Goal: Information Seeking & Learning: Compare options

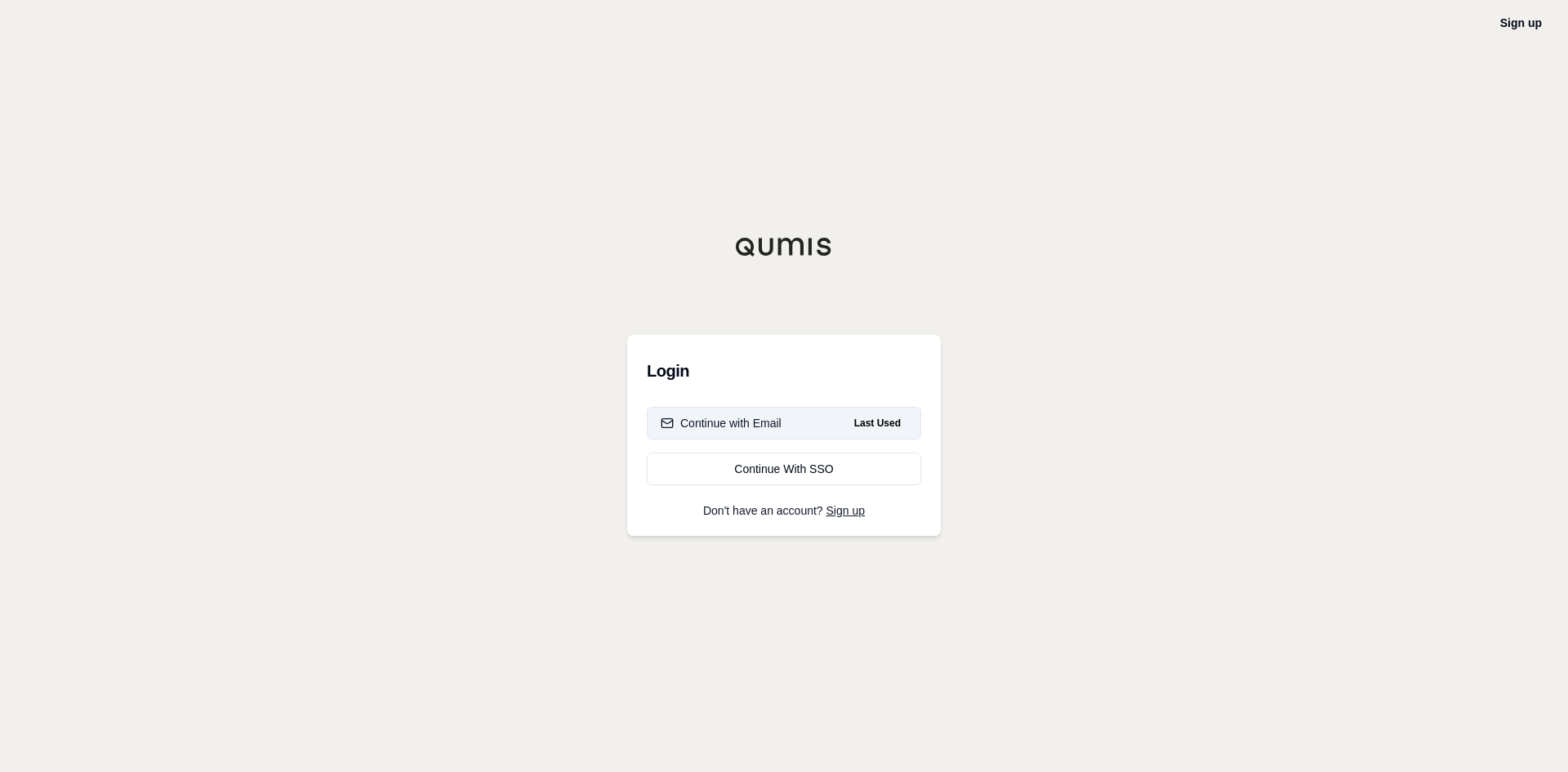
click at [699, 423] on div "Continue with Email" at bounding box center [721, 423] width 121 height 16
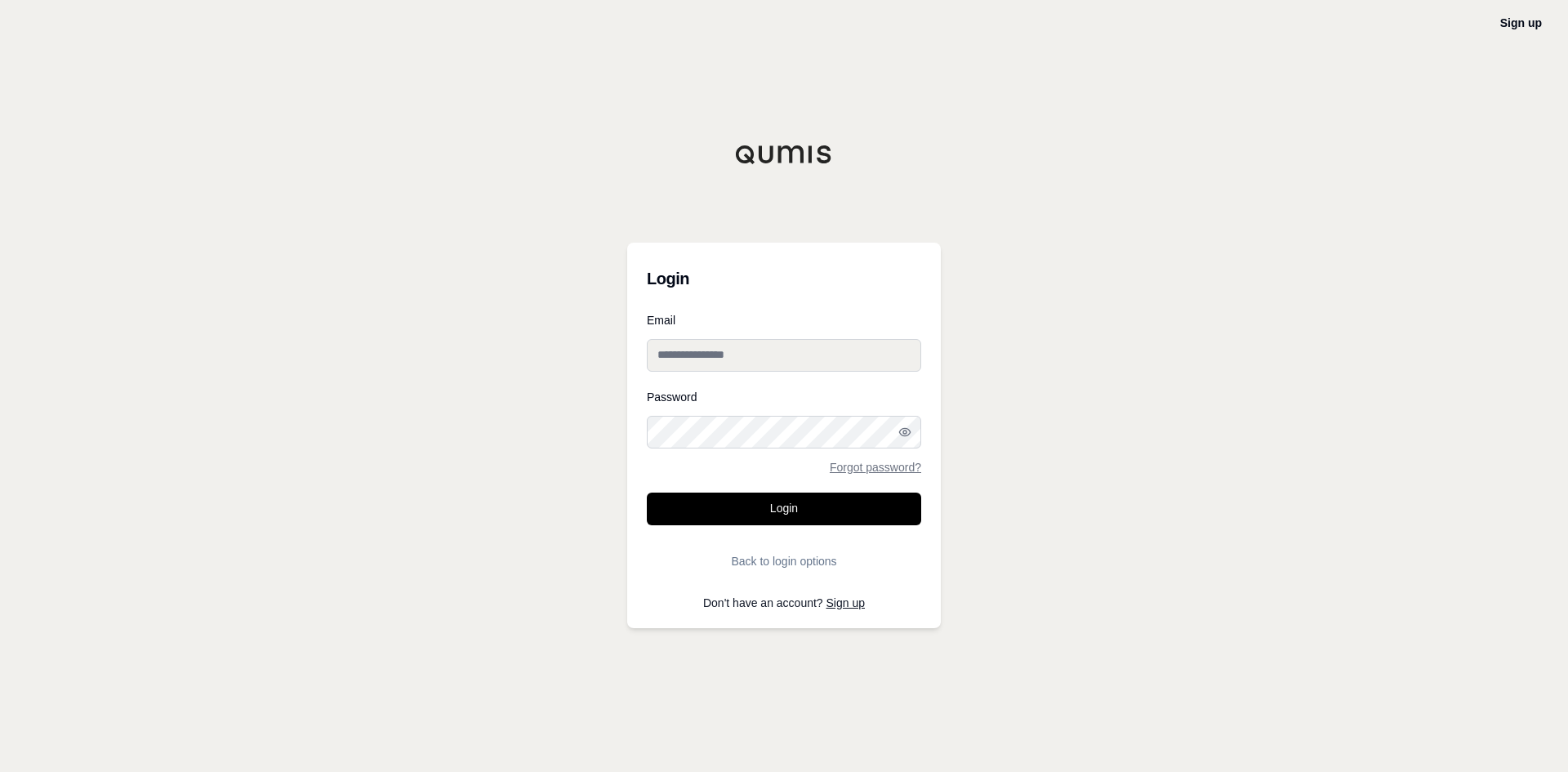
type input "**********"
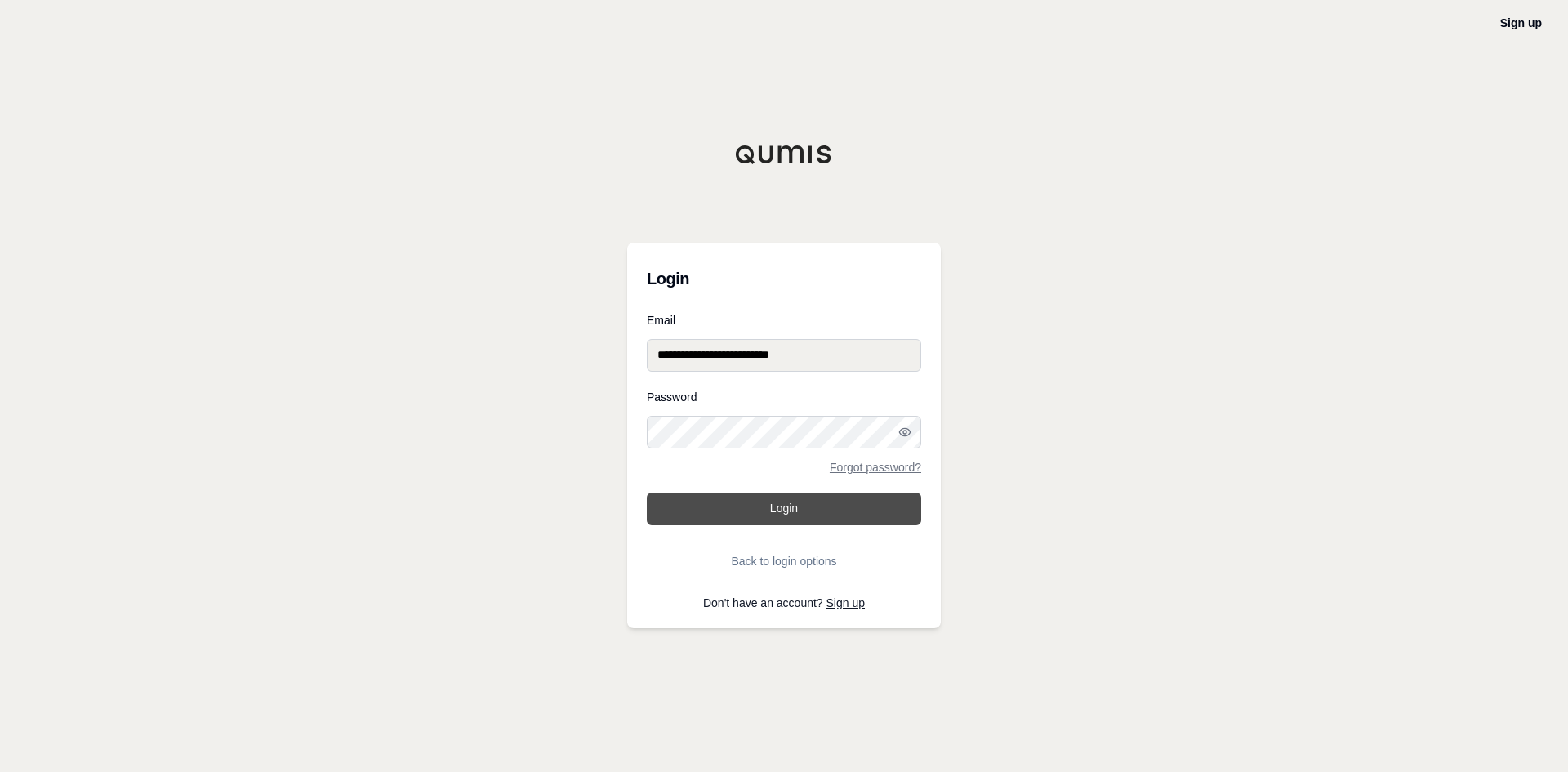
click at [784, 507] on button "Login" at bounding box center [784, 509] width 275 height 33
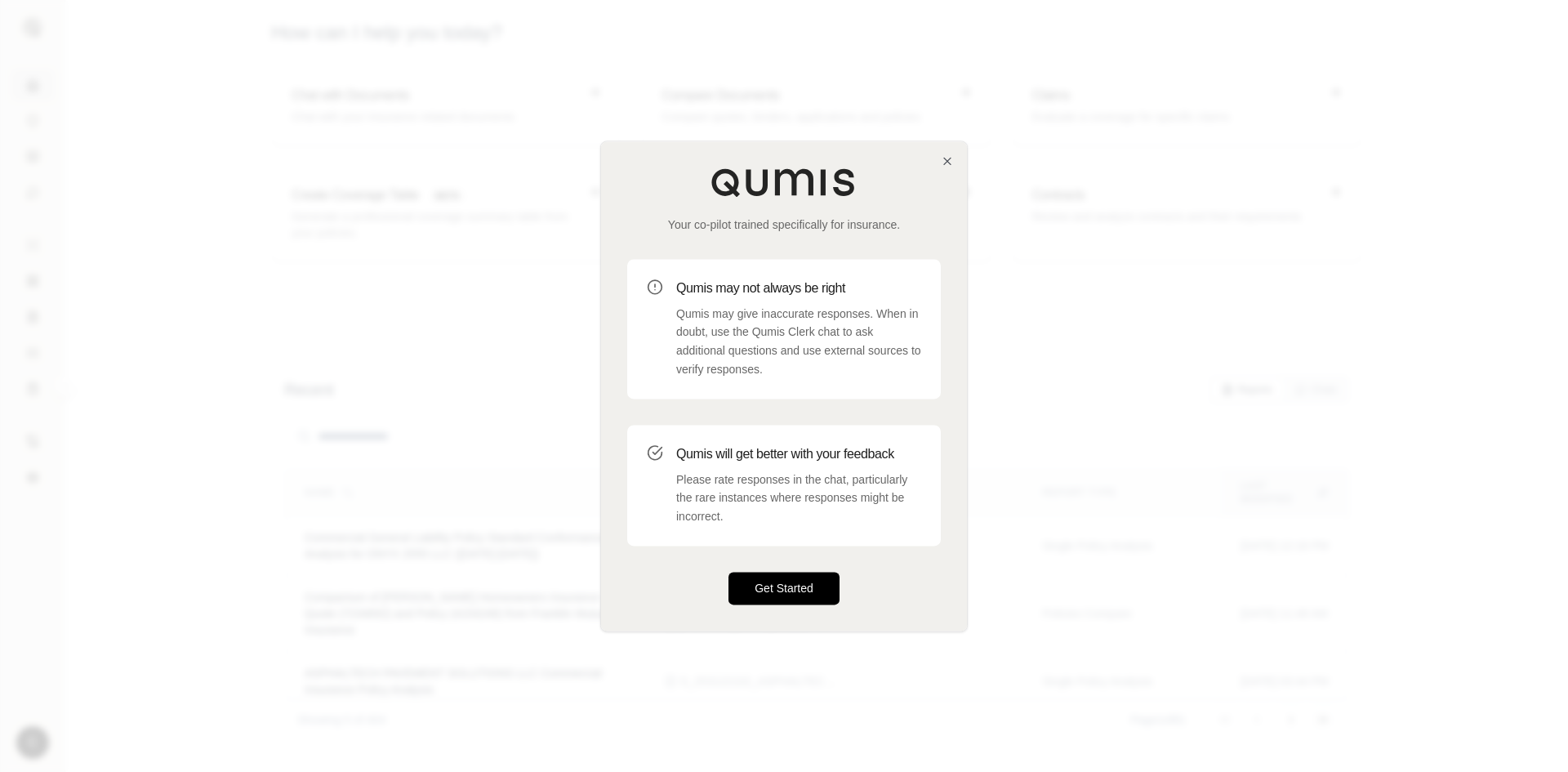
click at [817, 587] on button "Get Started" at bounding box center [784, 588] width 111 height 33
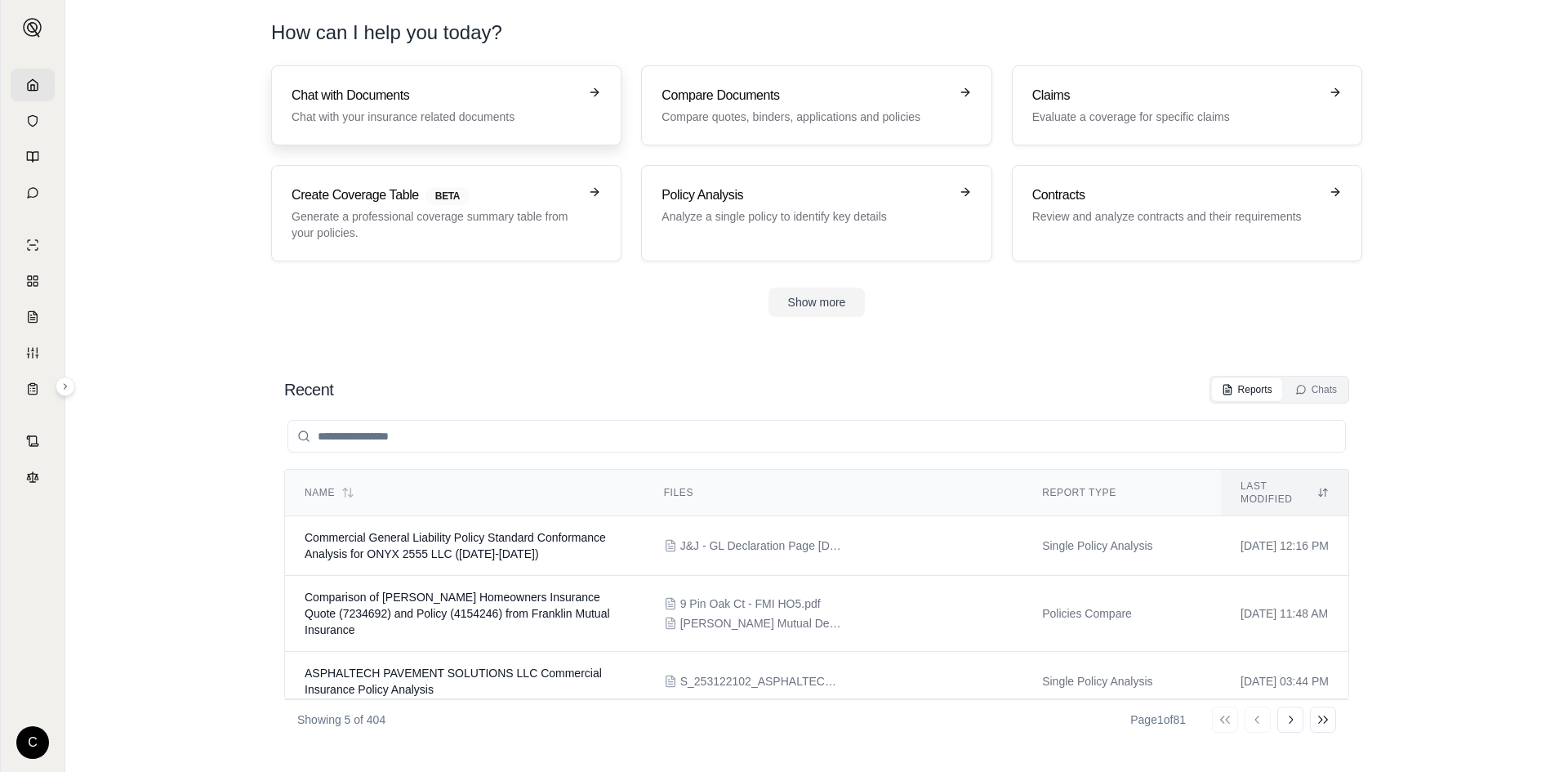
click at [454, 117] on p "Chat with your insurance related documents" at bounding box center [435, 116] width 286 height 16
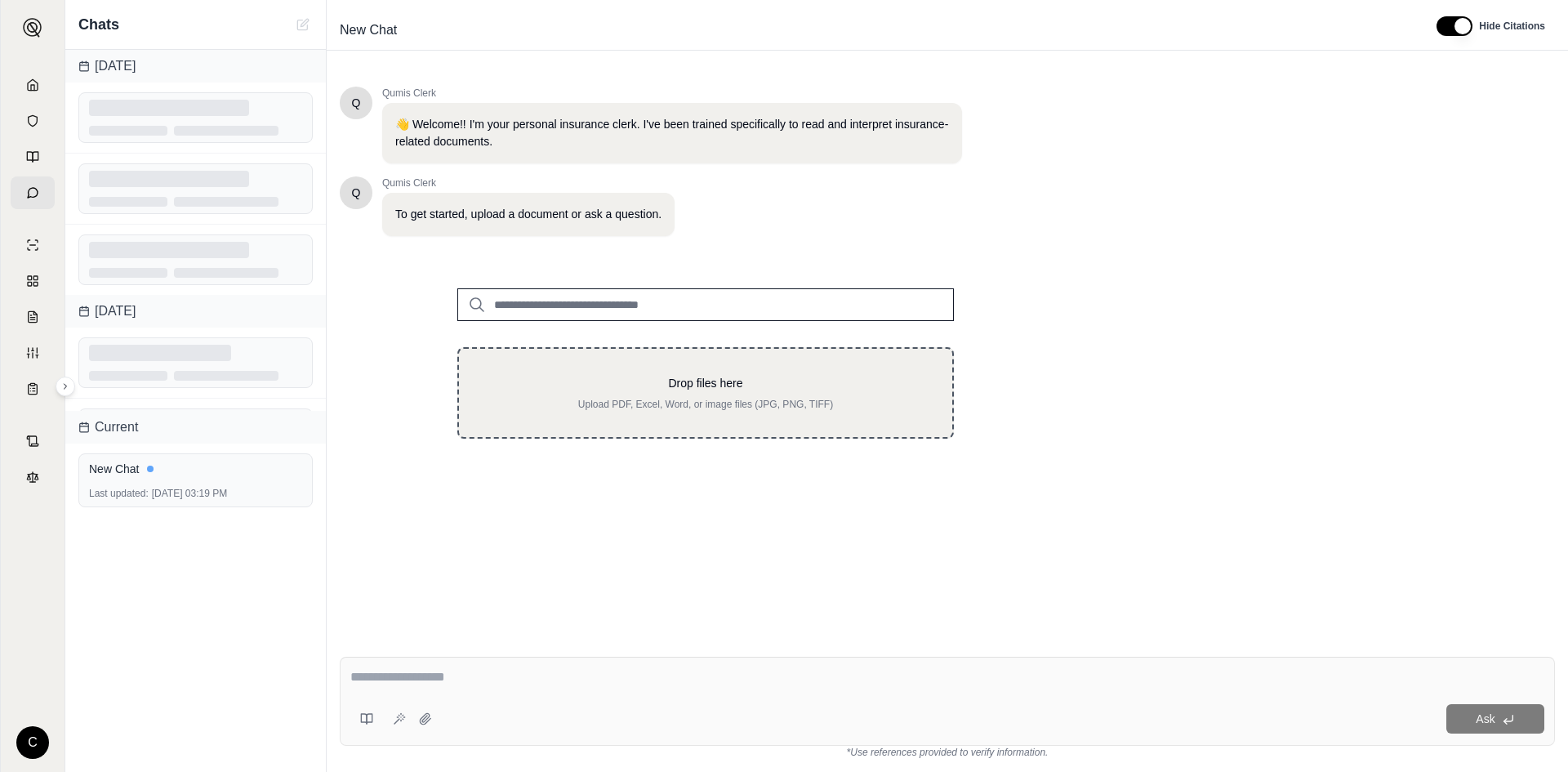
click at [661, 425] on div "Drop files here Upload PDF, Excel, Word, or image files (JPG, PNG, TIFF)" at bounding box center [705, 393] width 496 height 91
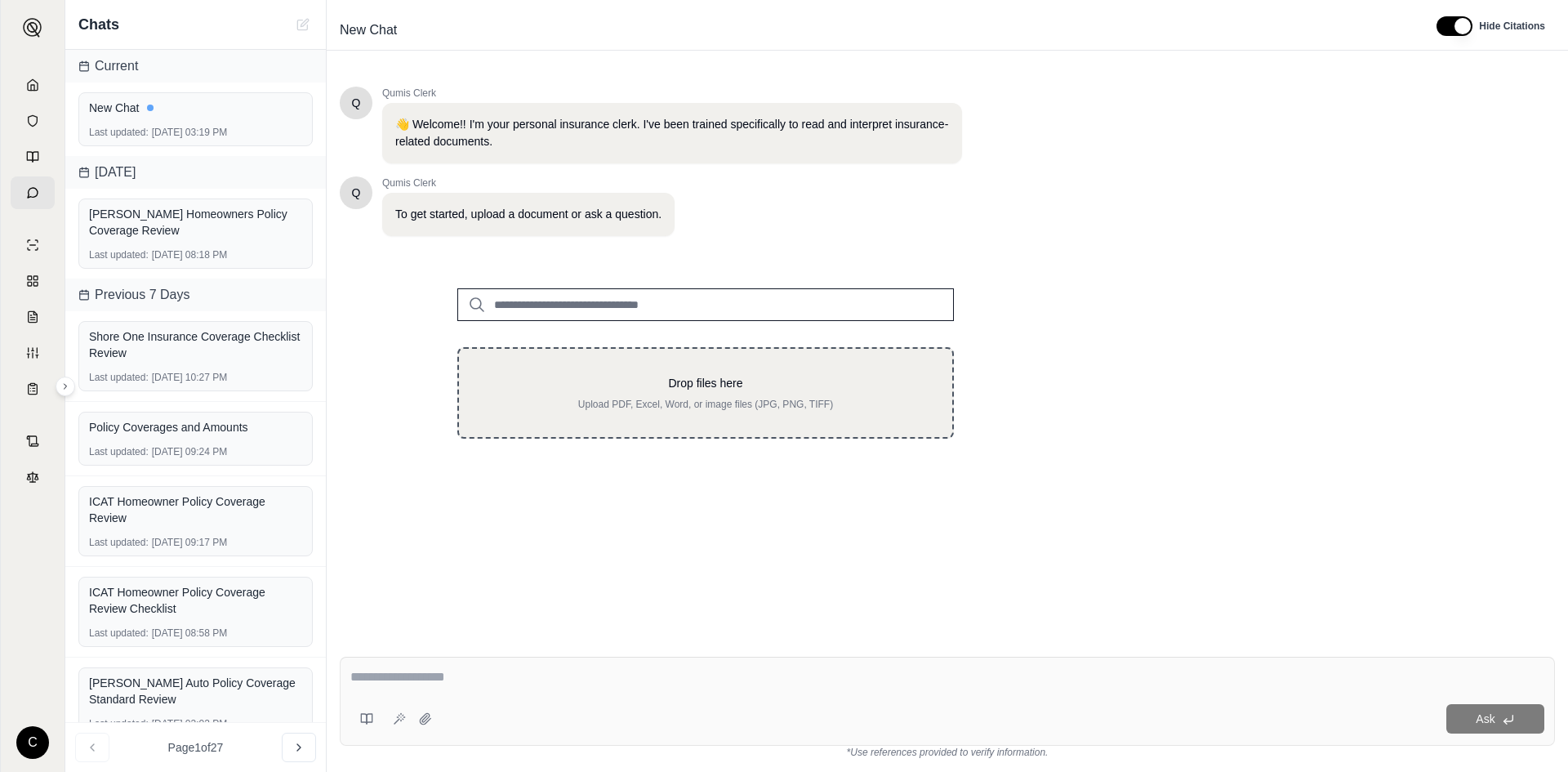
type input "**********"
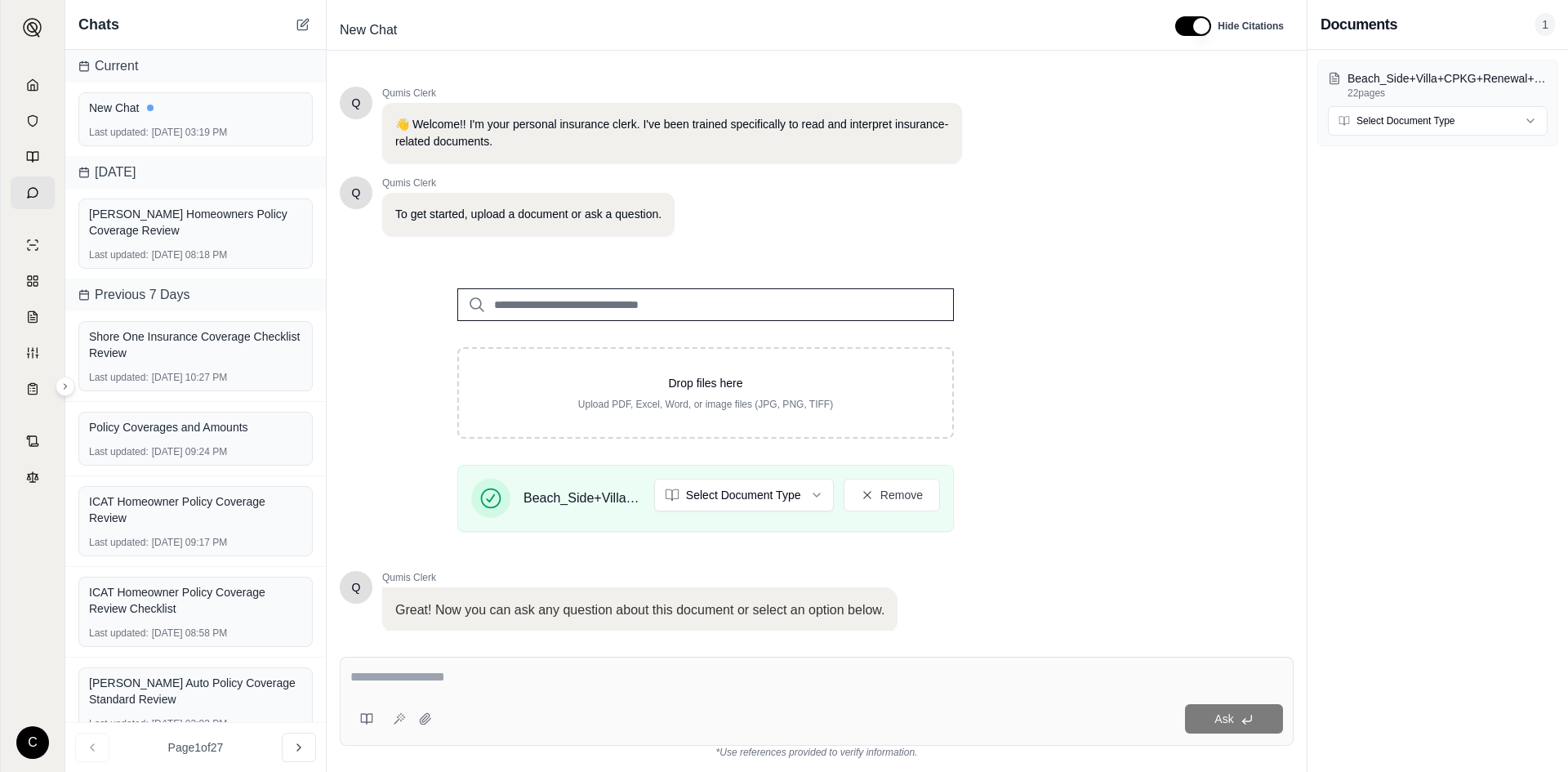
scroll to position [110, 0]
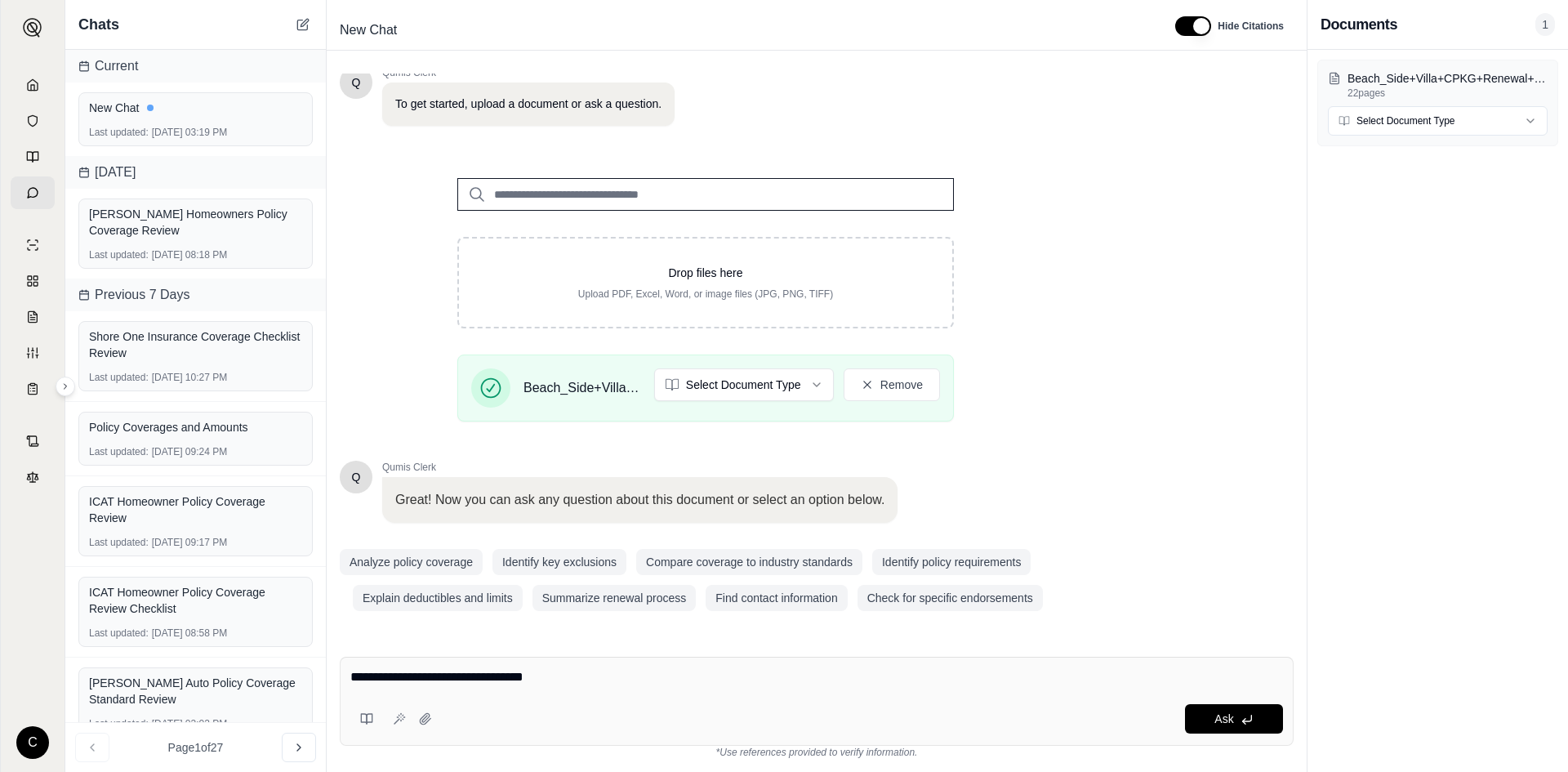
type textarea "**********"
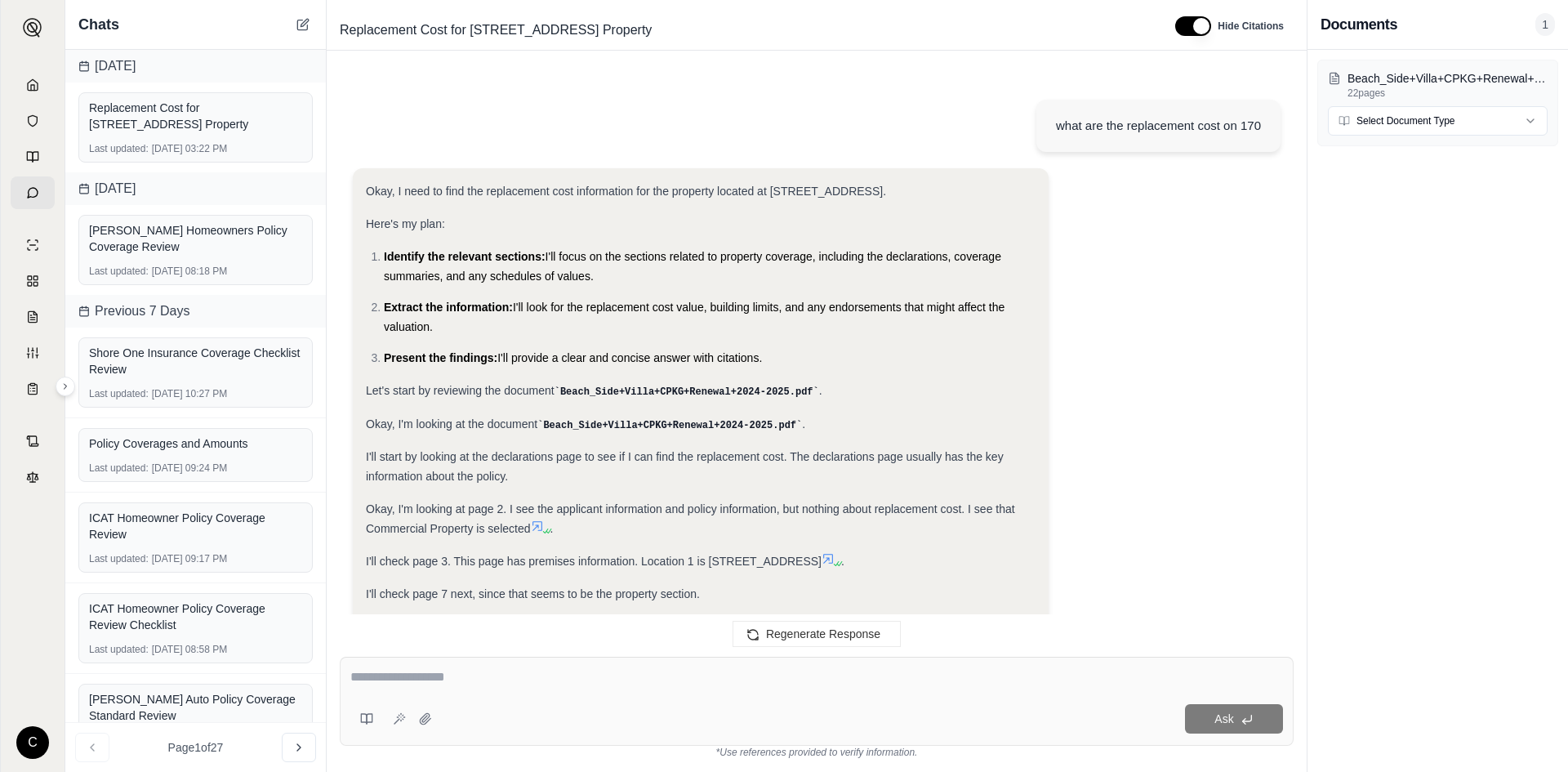
scroll to position [710, 0]
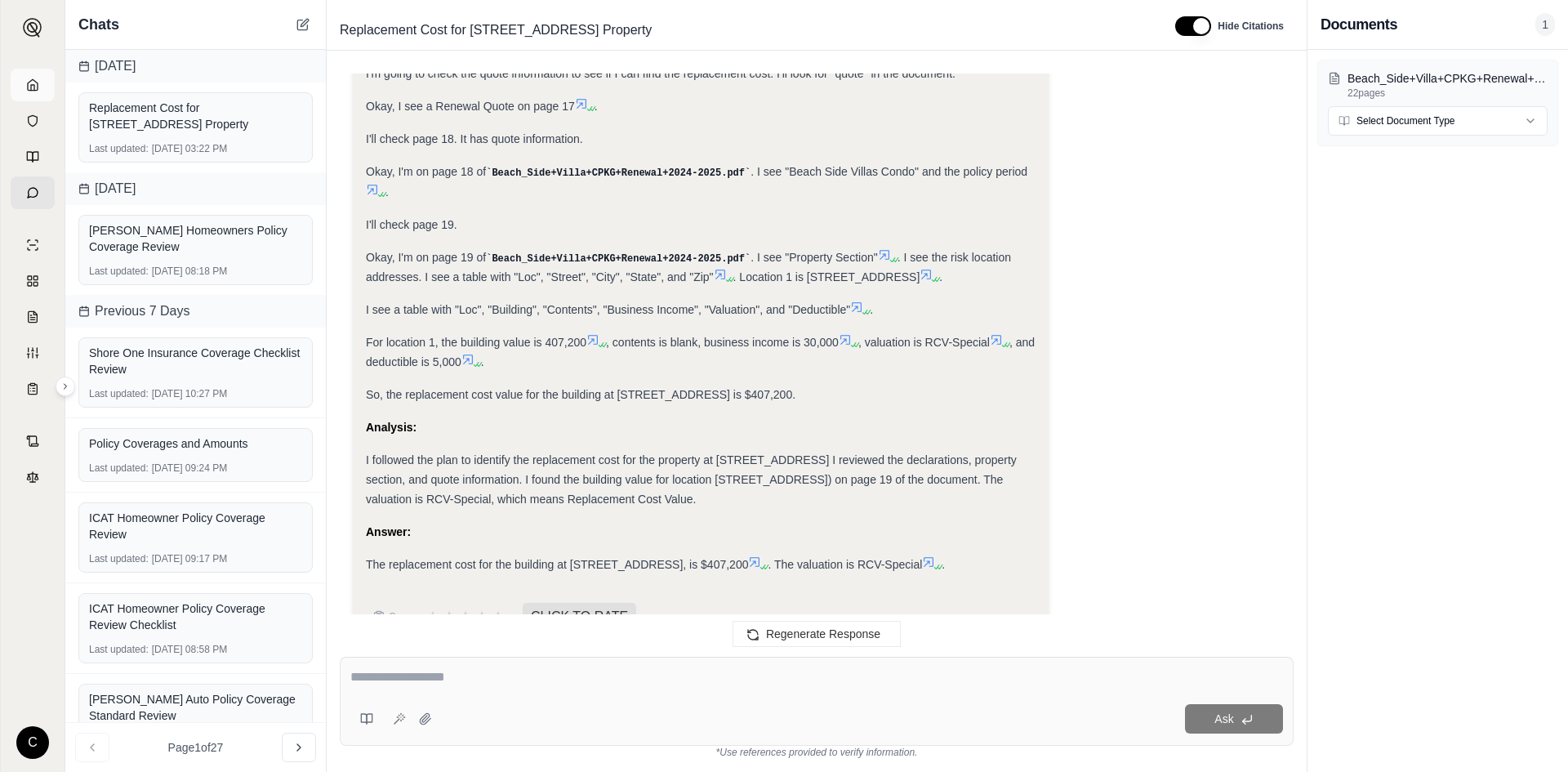
click at [43, 88] on link at bounding box center [32, 85] width 44 height 33
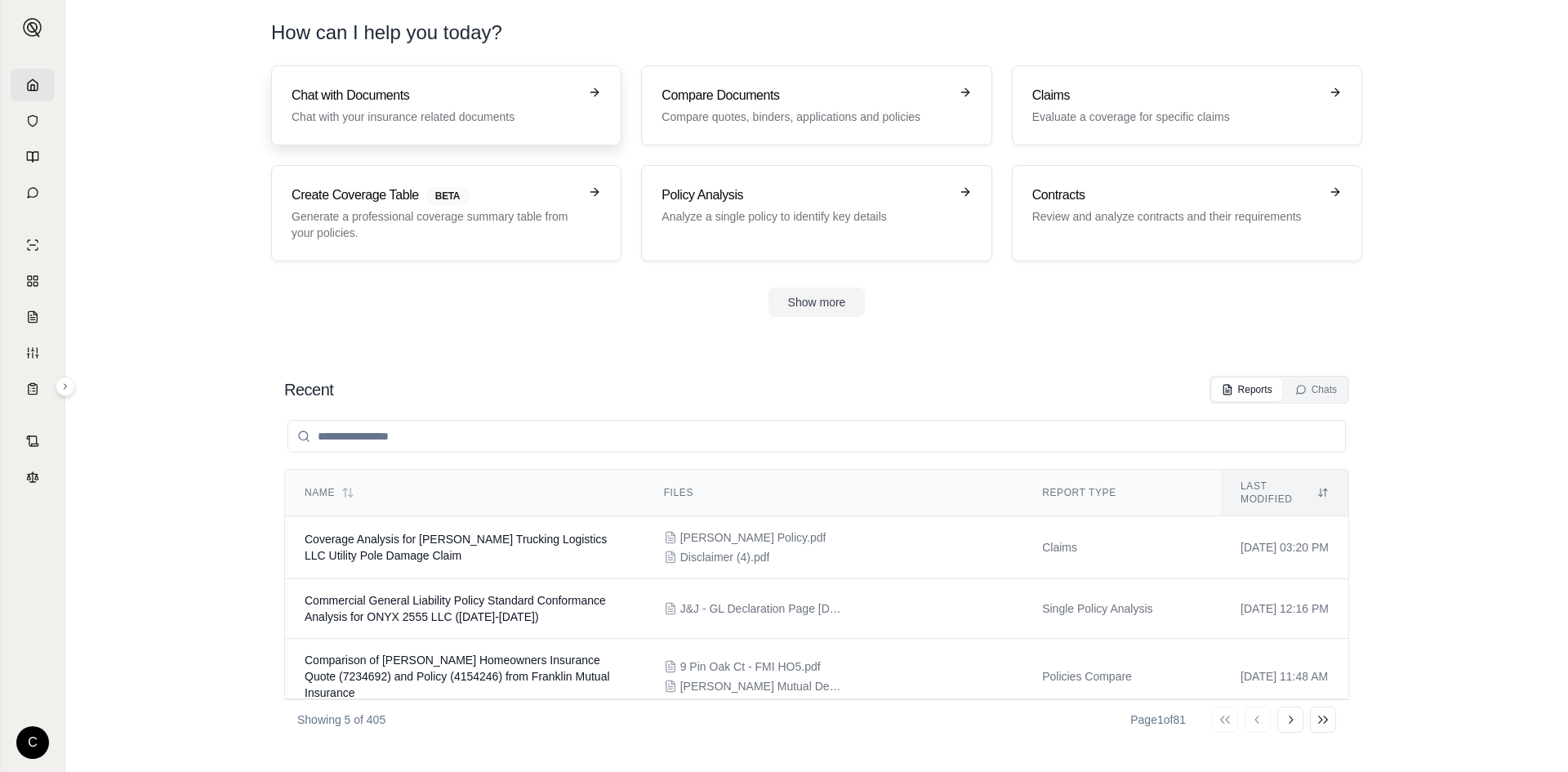
click at [479, 112] on p "Chat with your insurance related documents" at bounding box center [435, 116] width 286 height 16
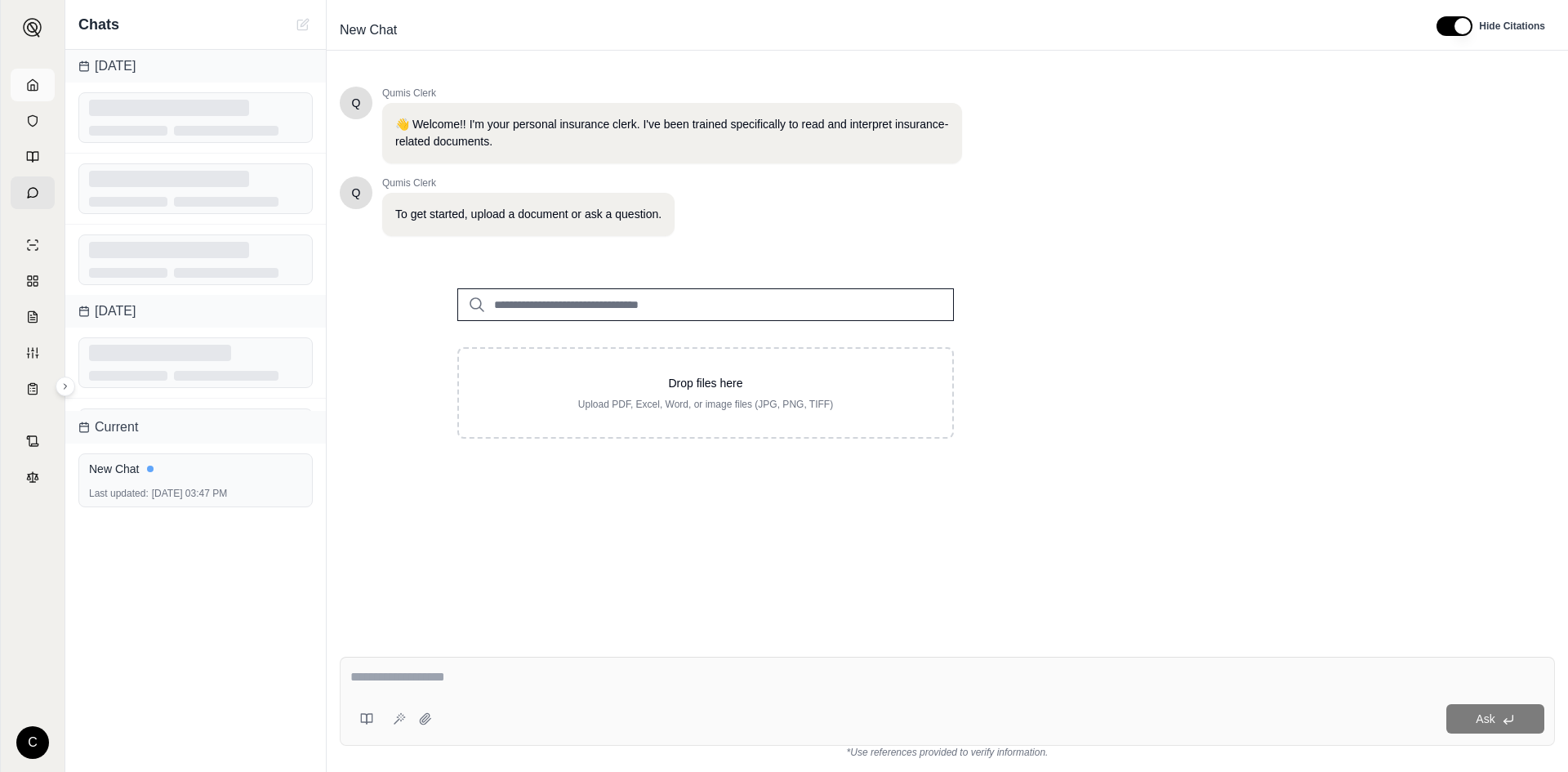
click at [32, 80] on icon at bounding box center [32, 85] width 13 height 13
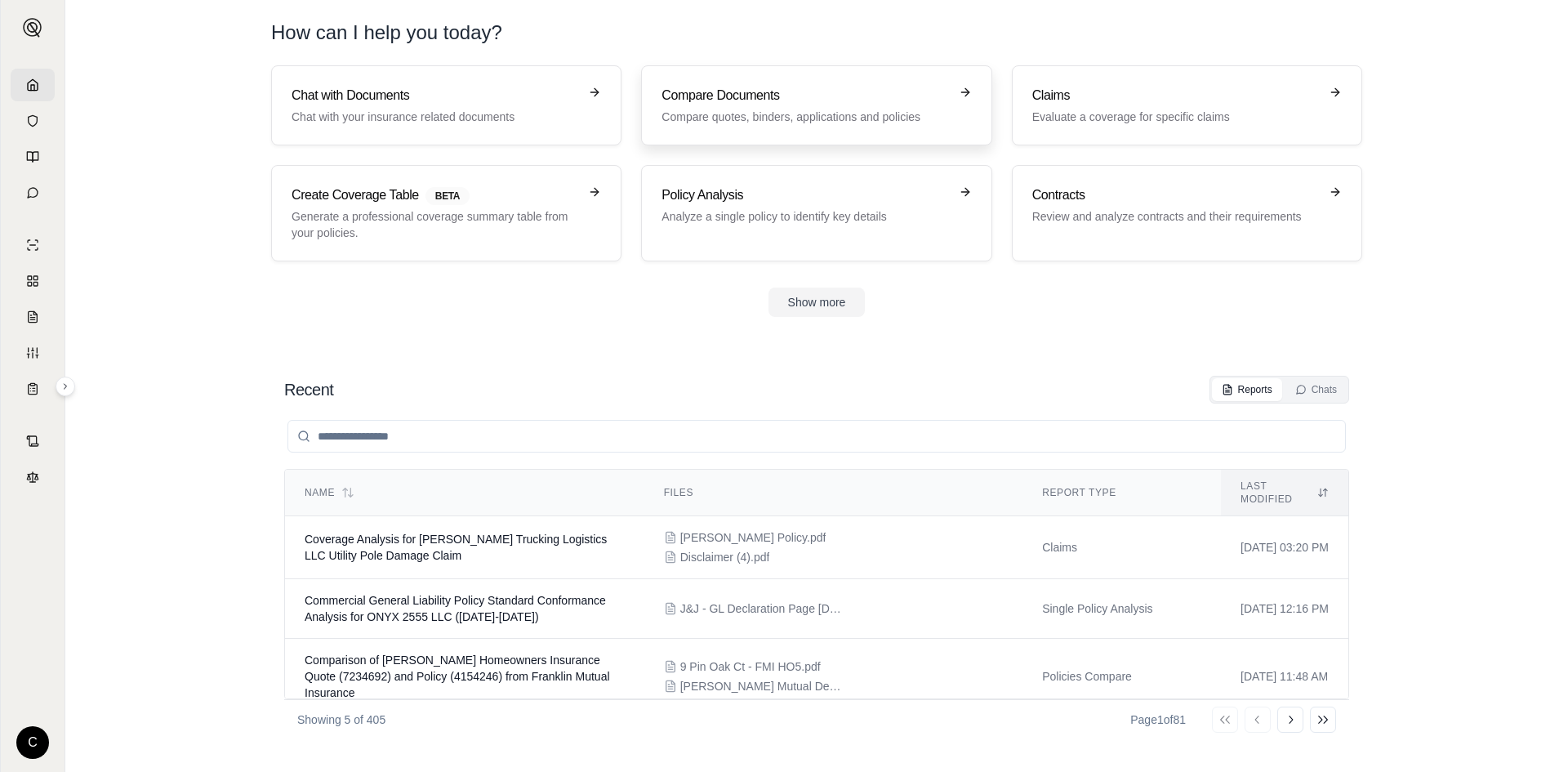
click at [709, 105] on h3 "Compare Documents" at bounding box center [805, 96] width 286 height 20
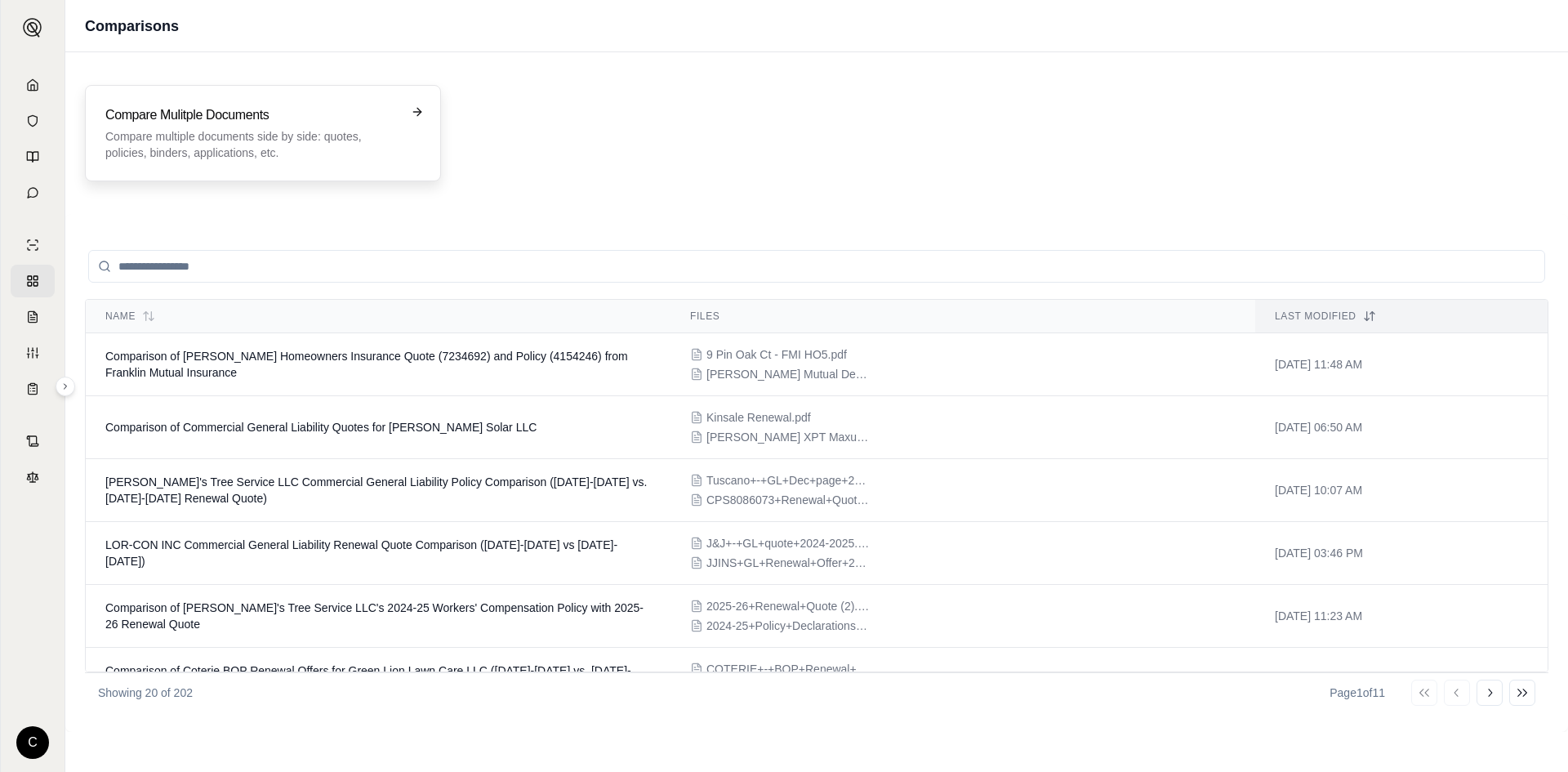
click at [260, 140] on p "Compare multiple documents side by side: quotes, policies, binders, application…" at bounding box center [251, 144] width 292 height 33
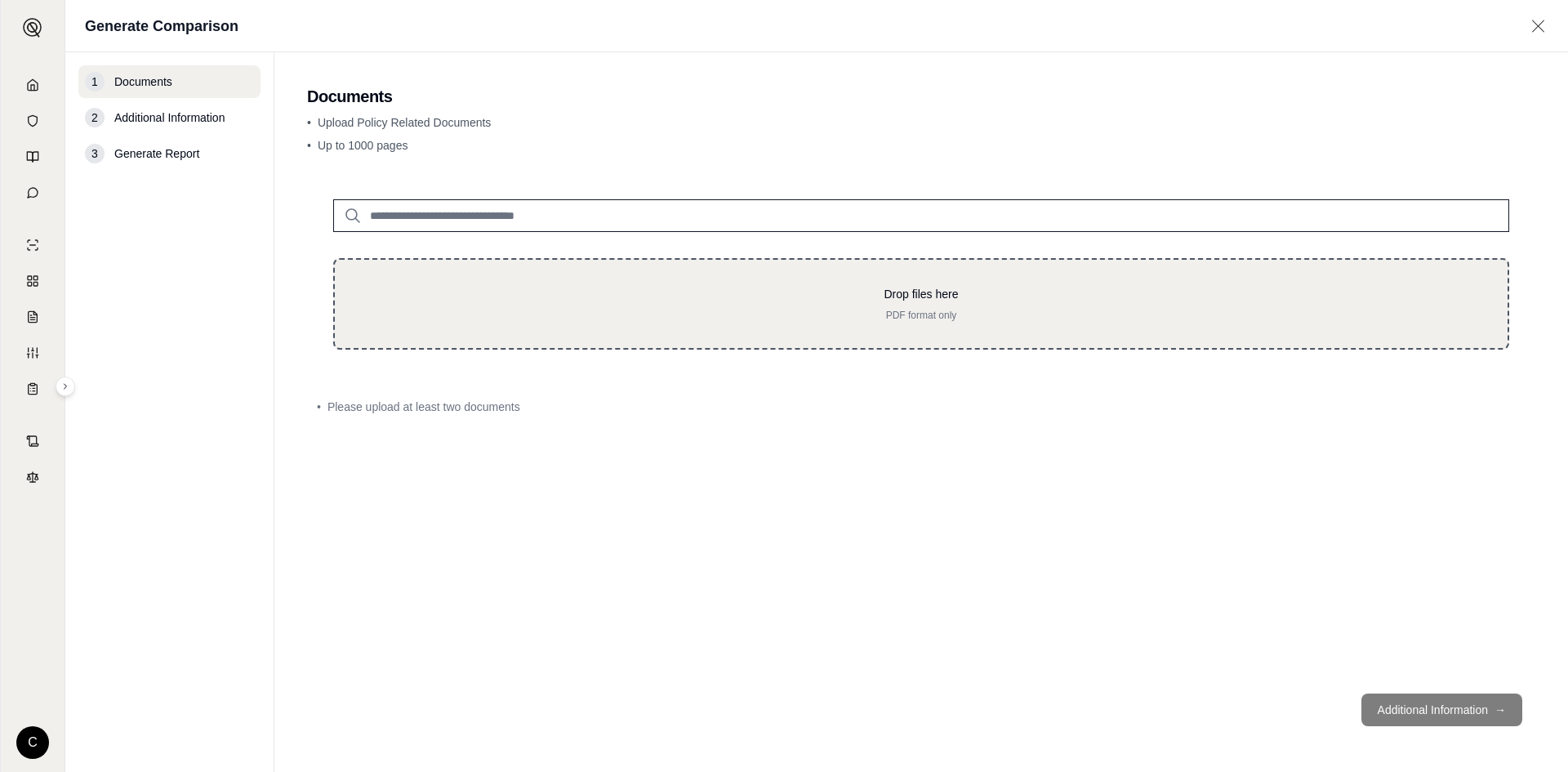
click at [559, 310] on p "PDF format only" at bounding box center [921, 315] width 1121 height 13
type input "**********"
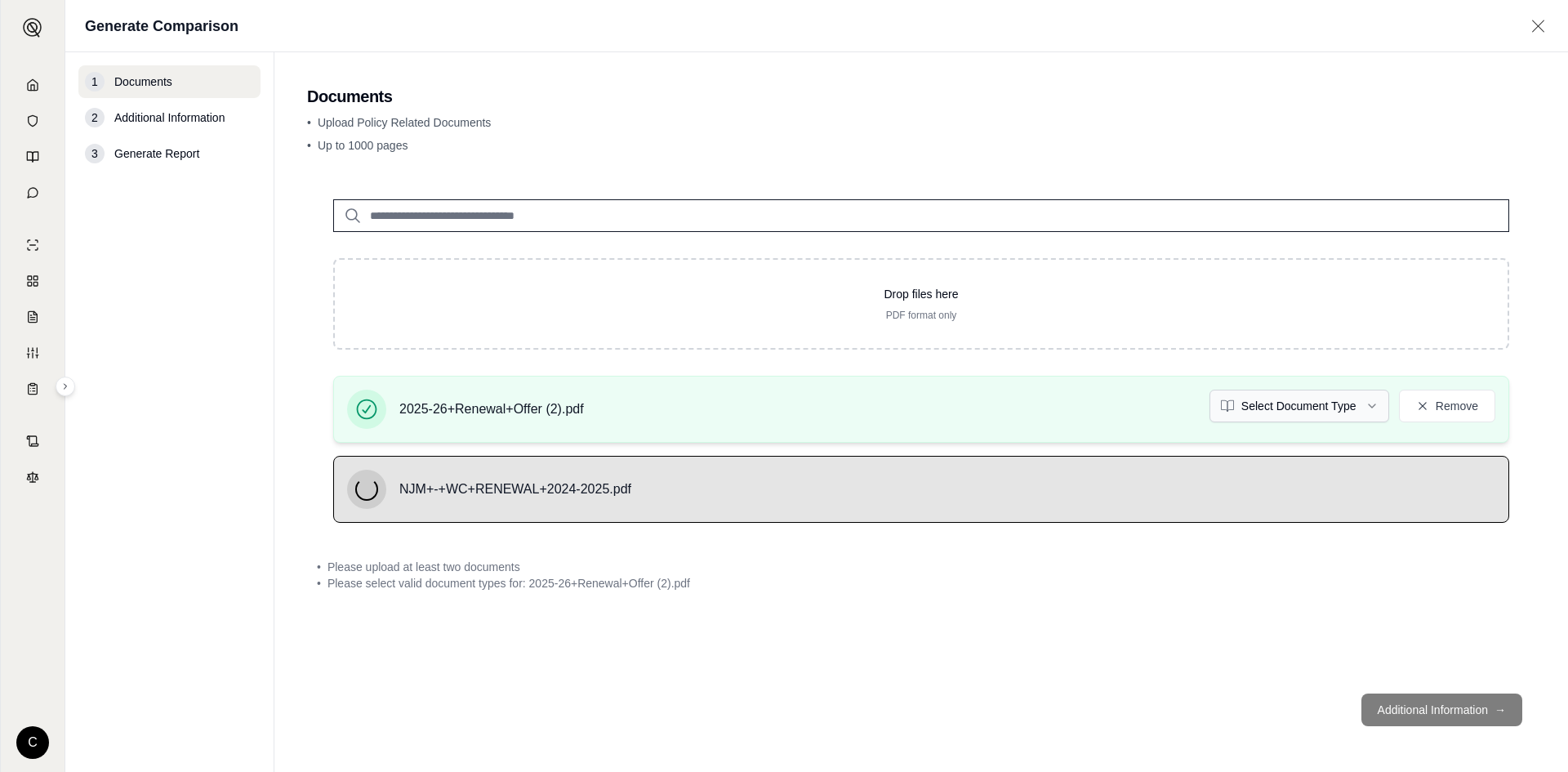
click at [1264, 390] on html "C Generate Comparison 1 Documents 2 Additional Information 3 Generate Report Do…" at bounding box center [784, 386] width 1568 height 772
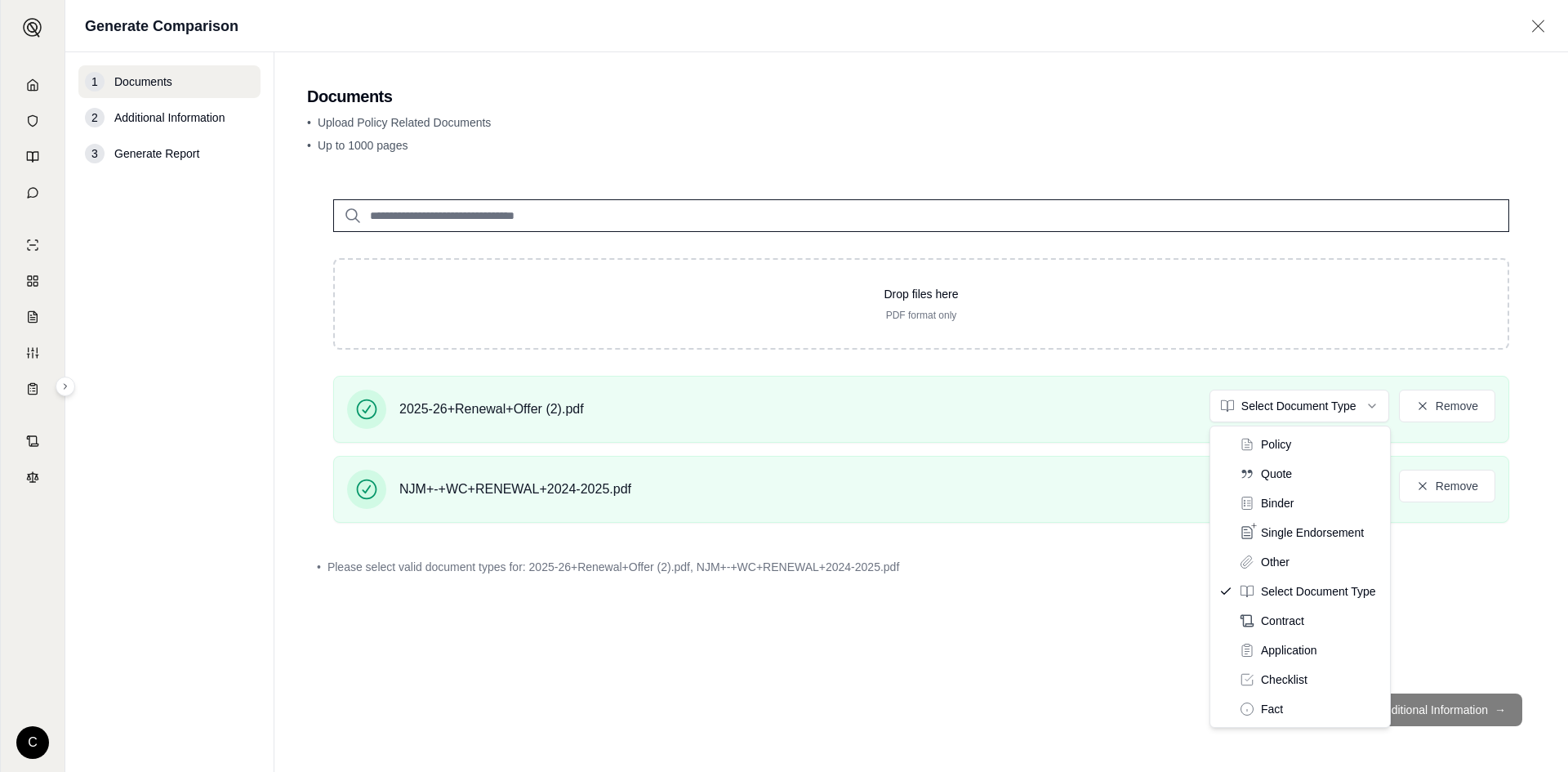
drag, startPoint x: 1264, startPoint y: 431, endPoint x: 1262, endPoint y: 443, distance: 12.2
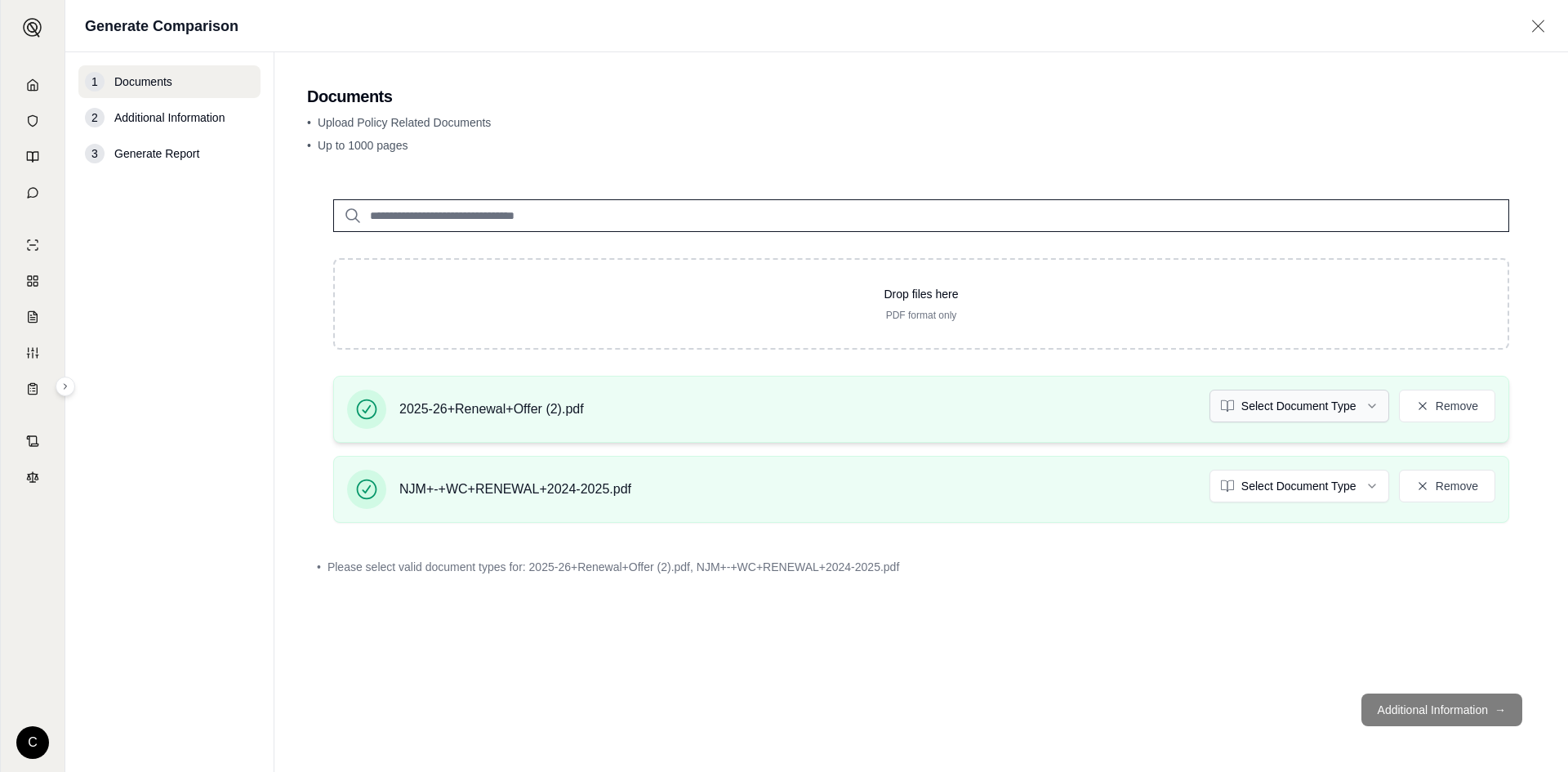
click at [1259, 411] on html "C Generate Comparison 1 Documents 2 Additional Information 3 Generate Report Do…" at bounding box center [784, 386] width 1568 height 772
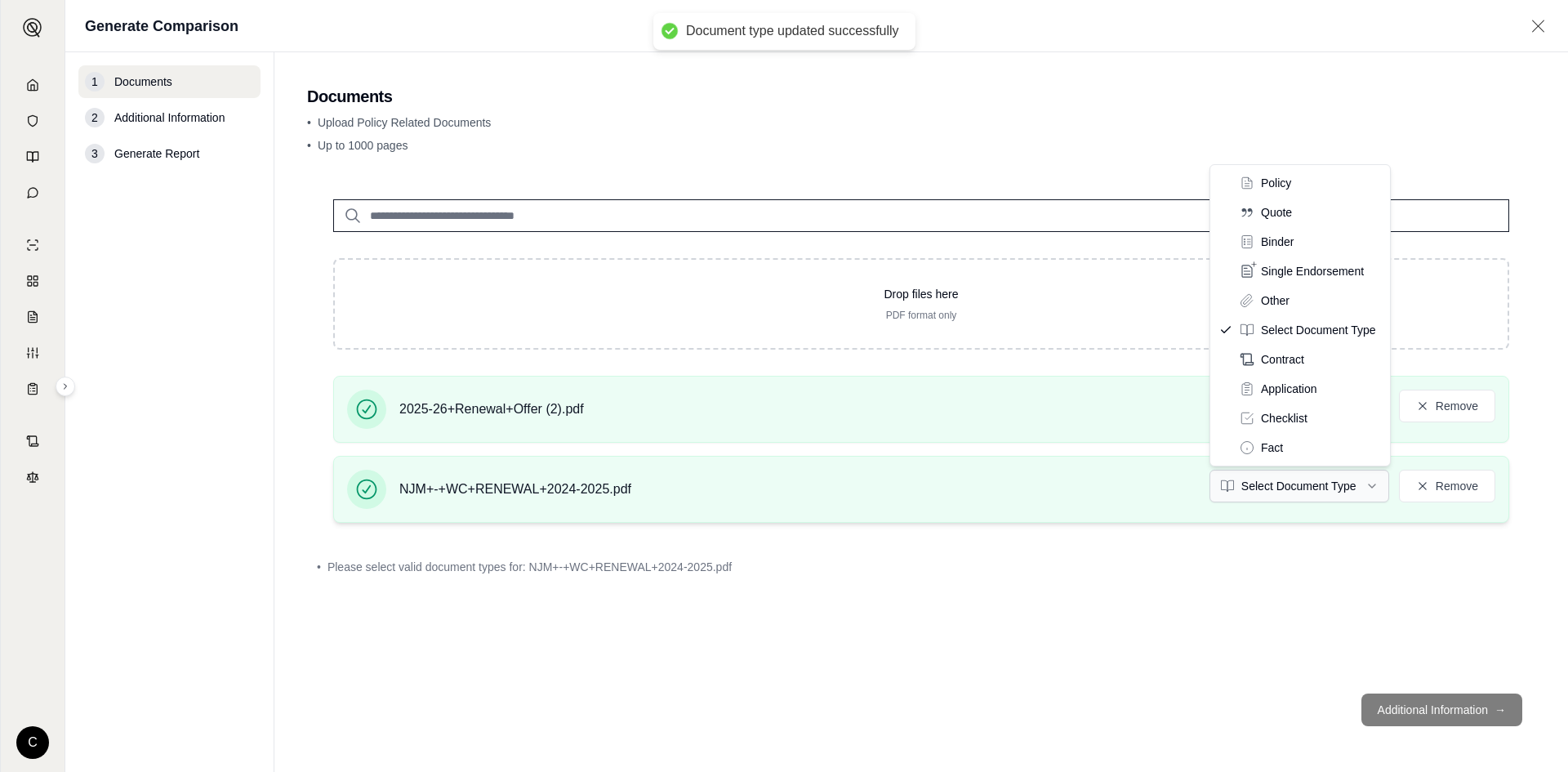
click at [1256, 488] on html "Document type updated successfully C Generate Comparison 1 Documents 2 Addition…" at bounding box center [784, 386] width 1568 height 772
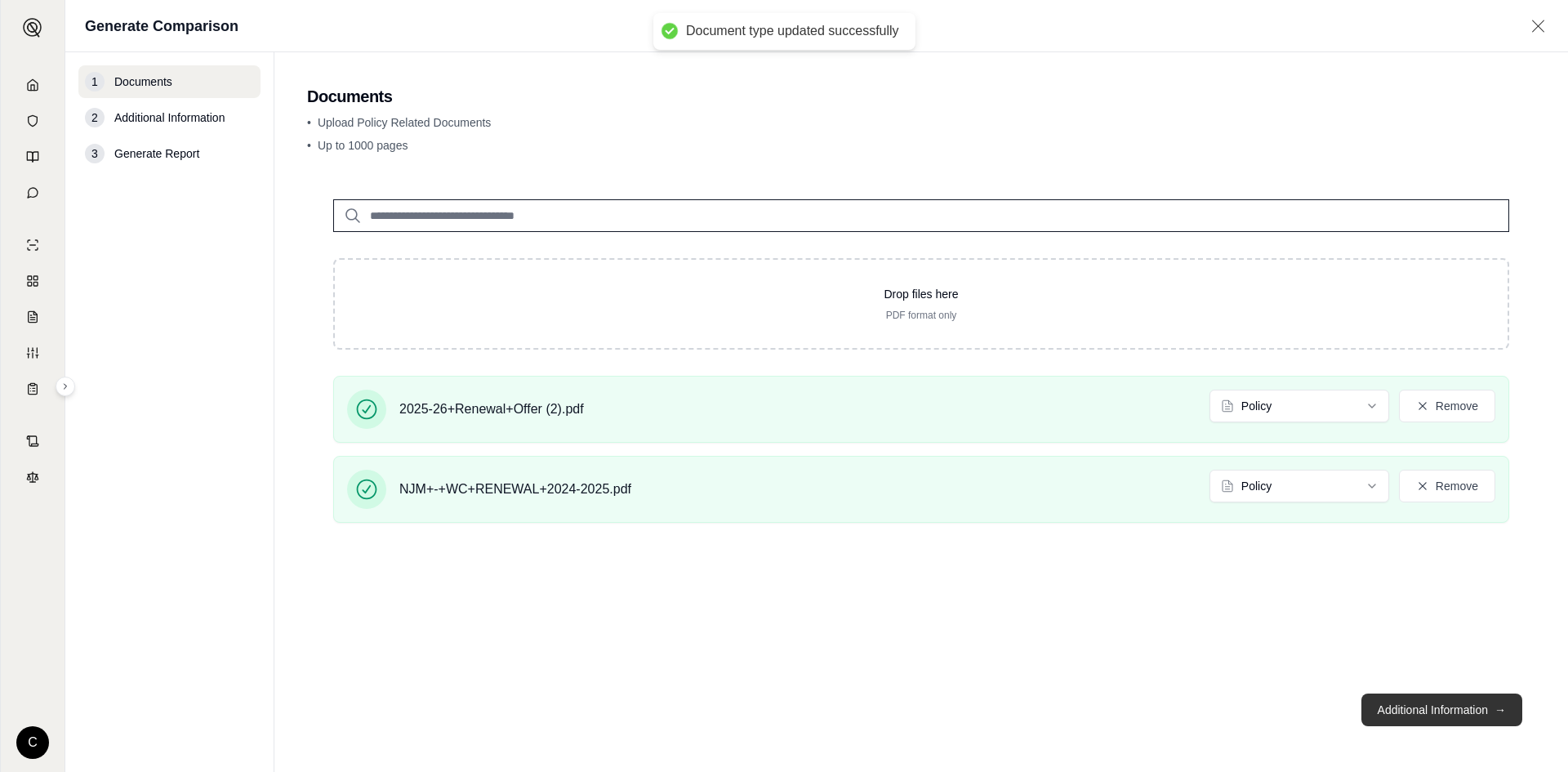
click at [1446, 701] on button "Additional Information →" at bounding box center [1442, 709] width 161 height 33
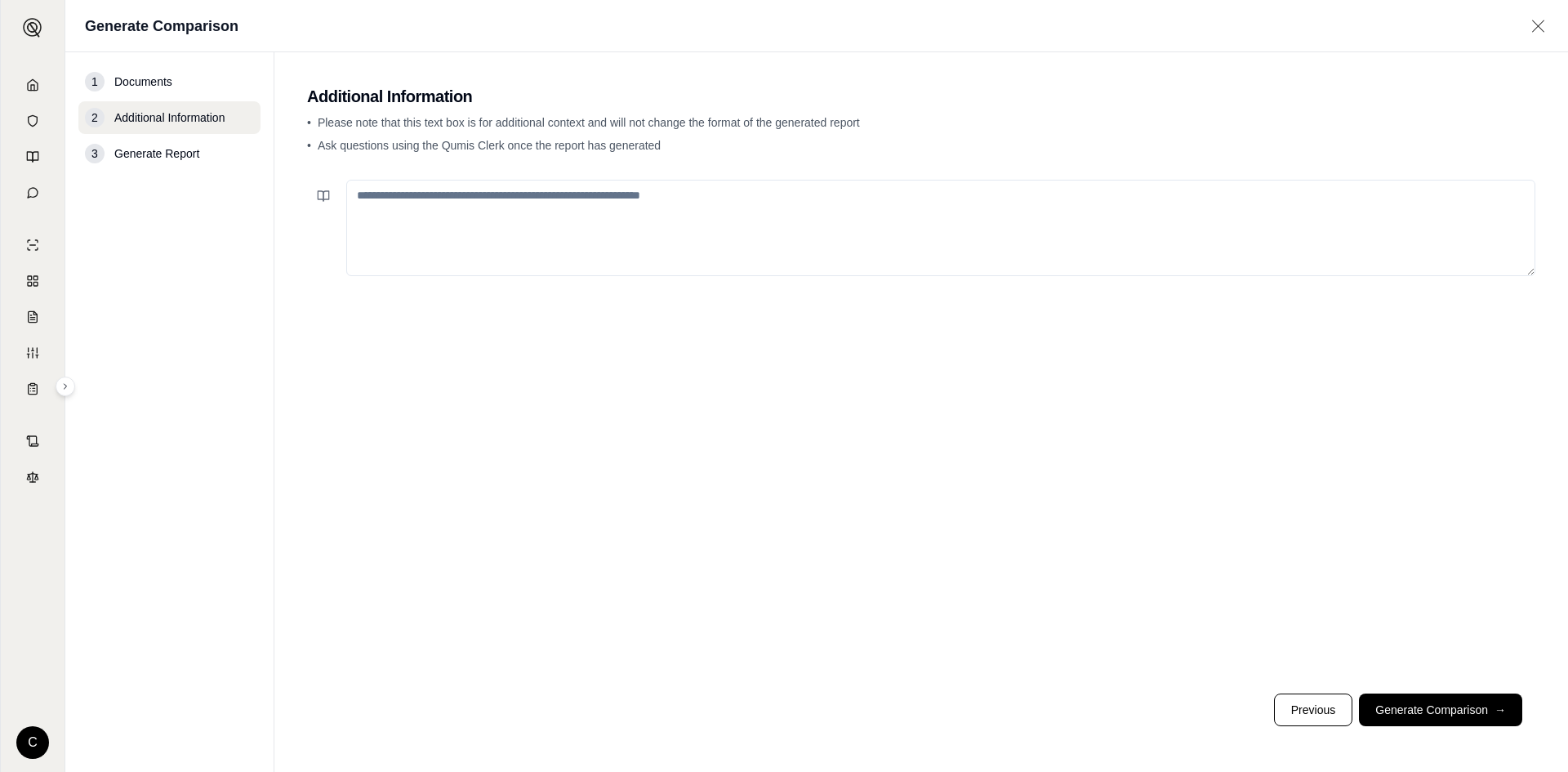
click at [1423, 724] on button "Generate Comparison →" at bounding box center [1440, 709] width 164 height 33
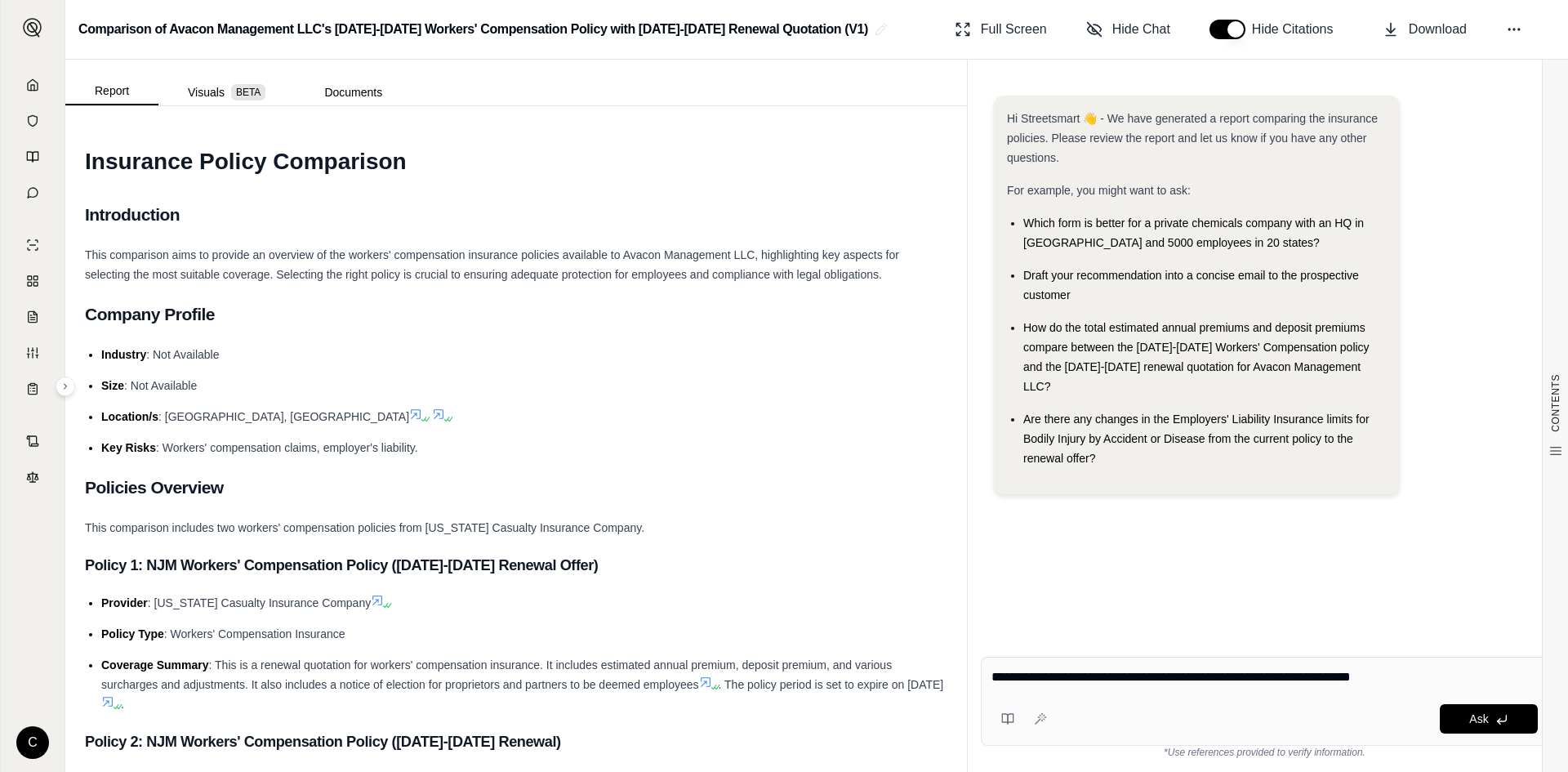
click at [1437, 674] on textarea "**********" at bounding box center [1264, 677] width 547 height 20
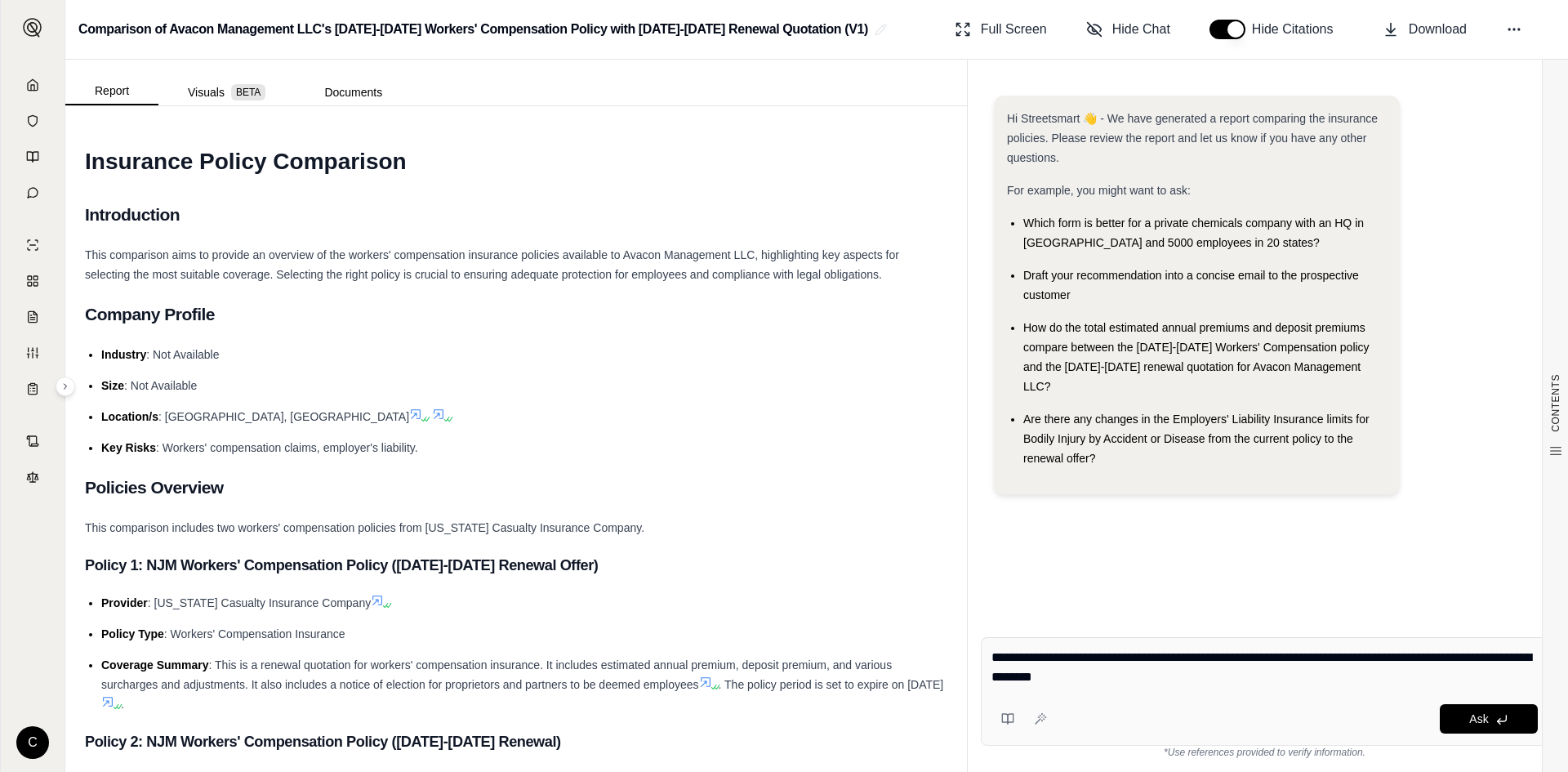
type textarea "**********"
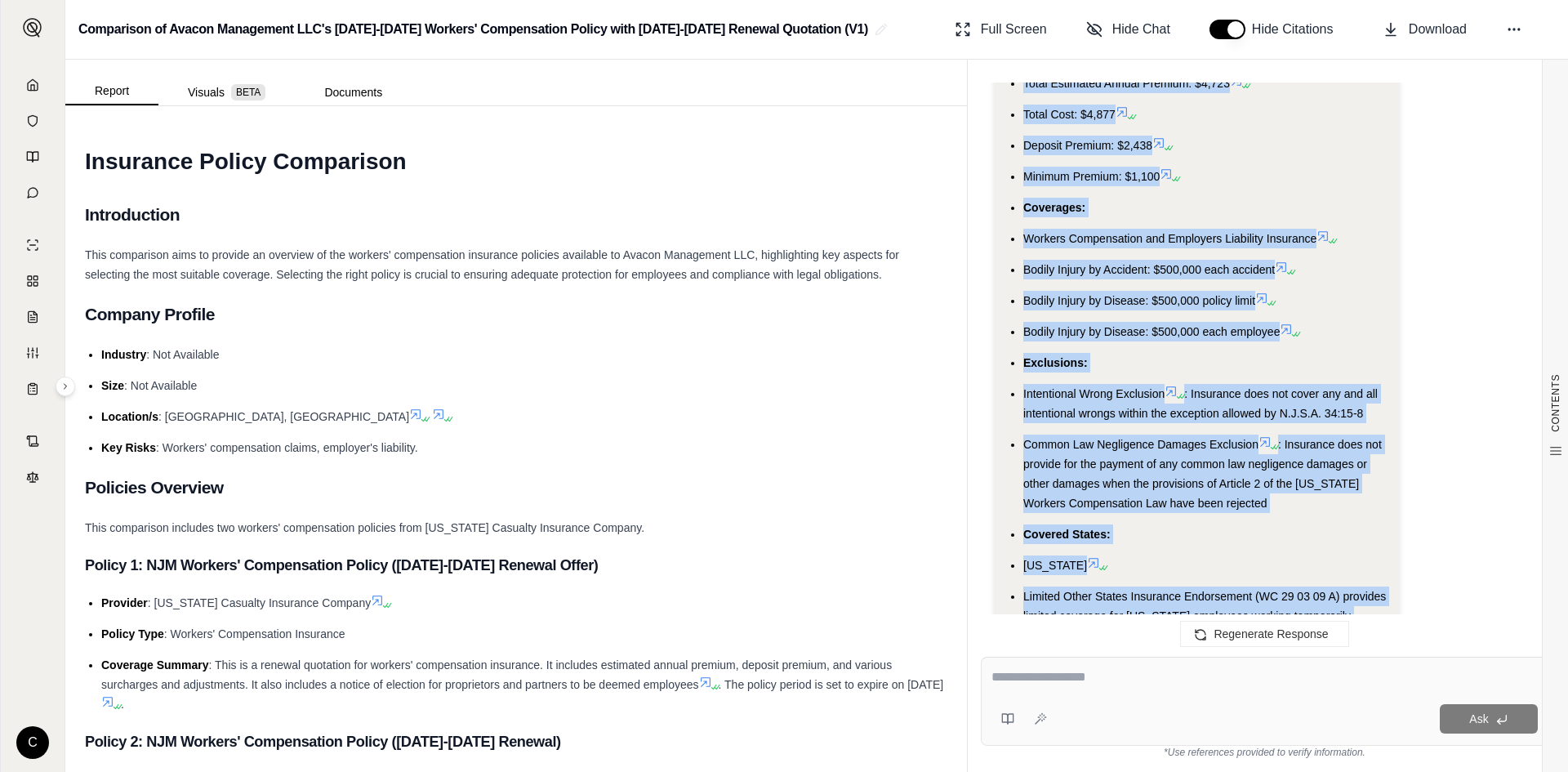
scroll to position [3453, 0]
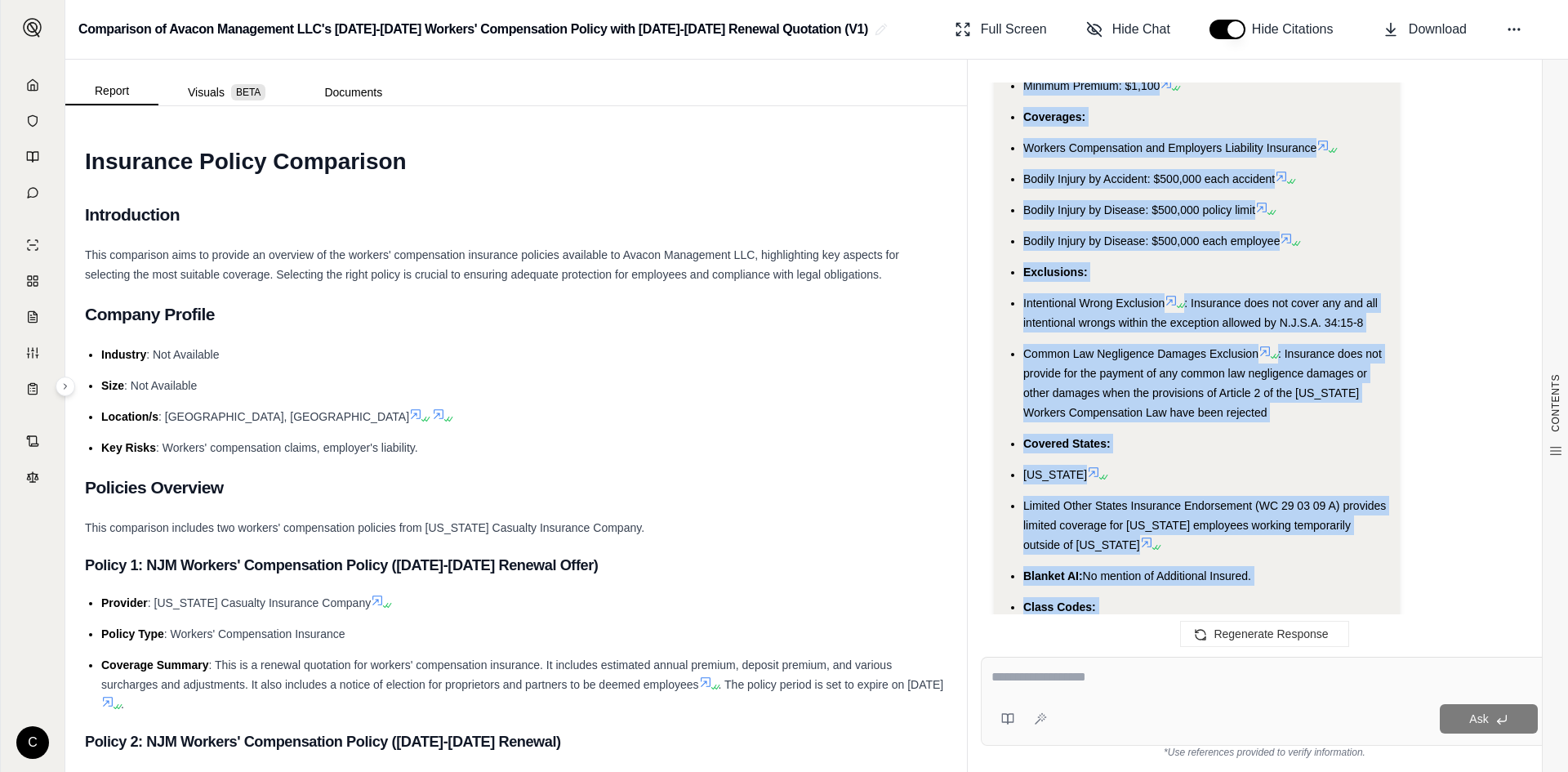
drag, startPoint x: 1021, startPoint y: 187, endPoint x: 1198, endPoint y: 530, distance: 386.0
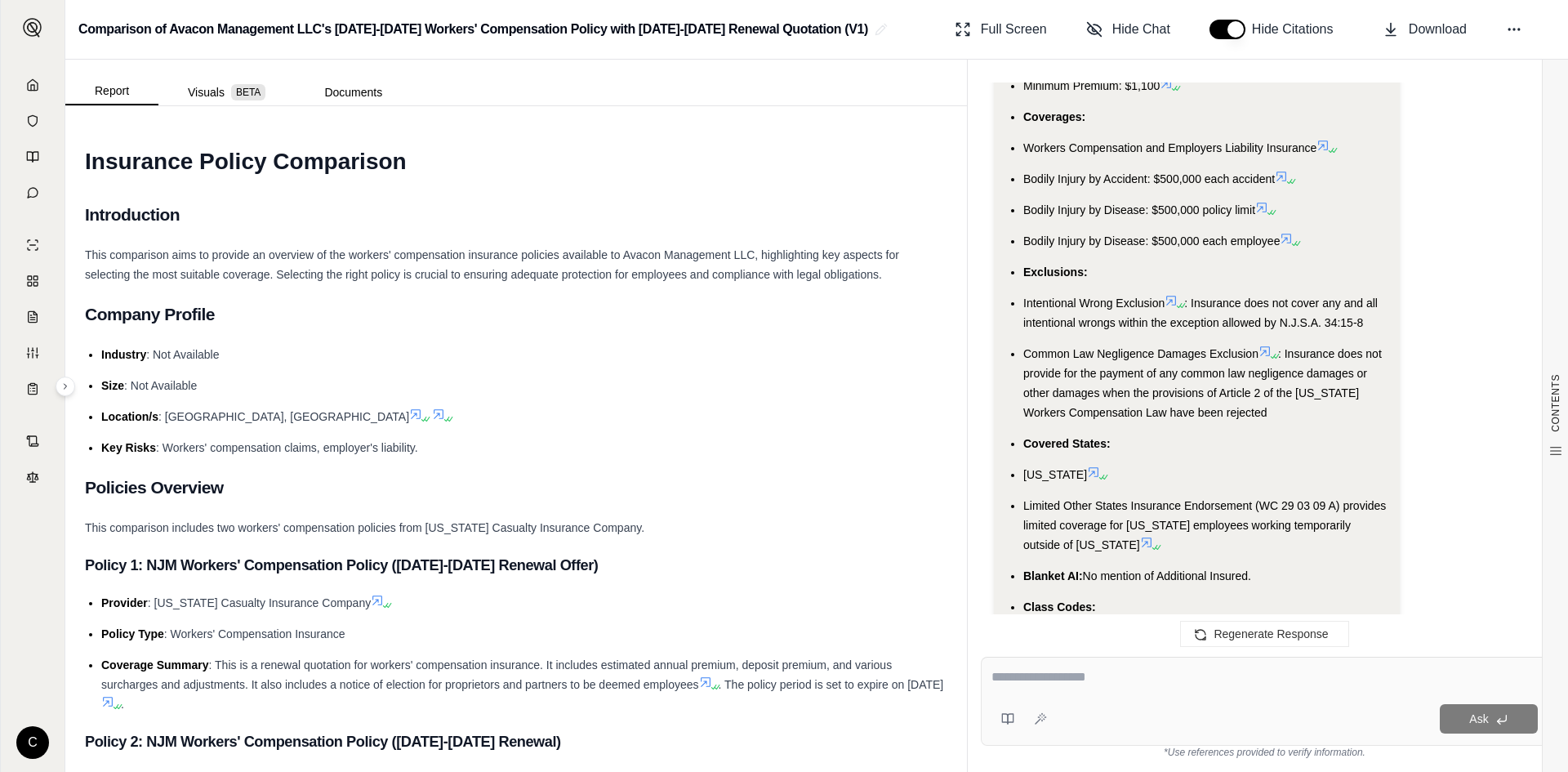
click at [1236, 597] on li "Class Codes:" at bounding box center [1205, 607] width 363 height 20
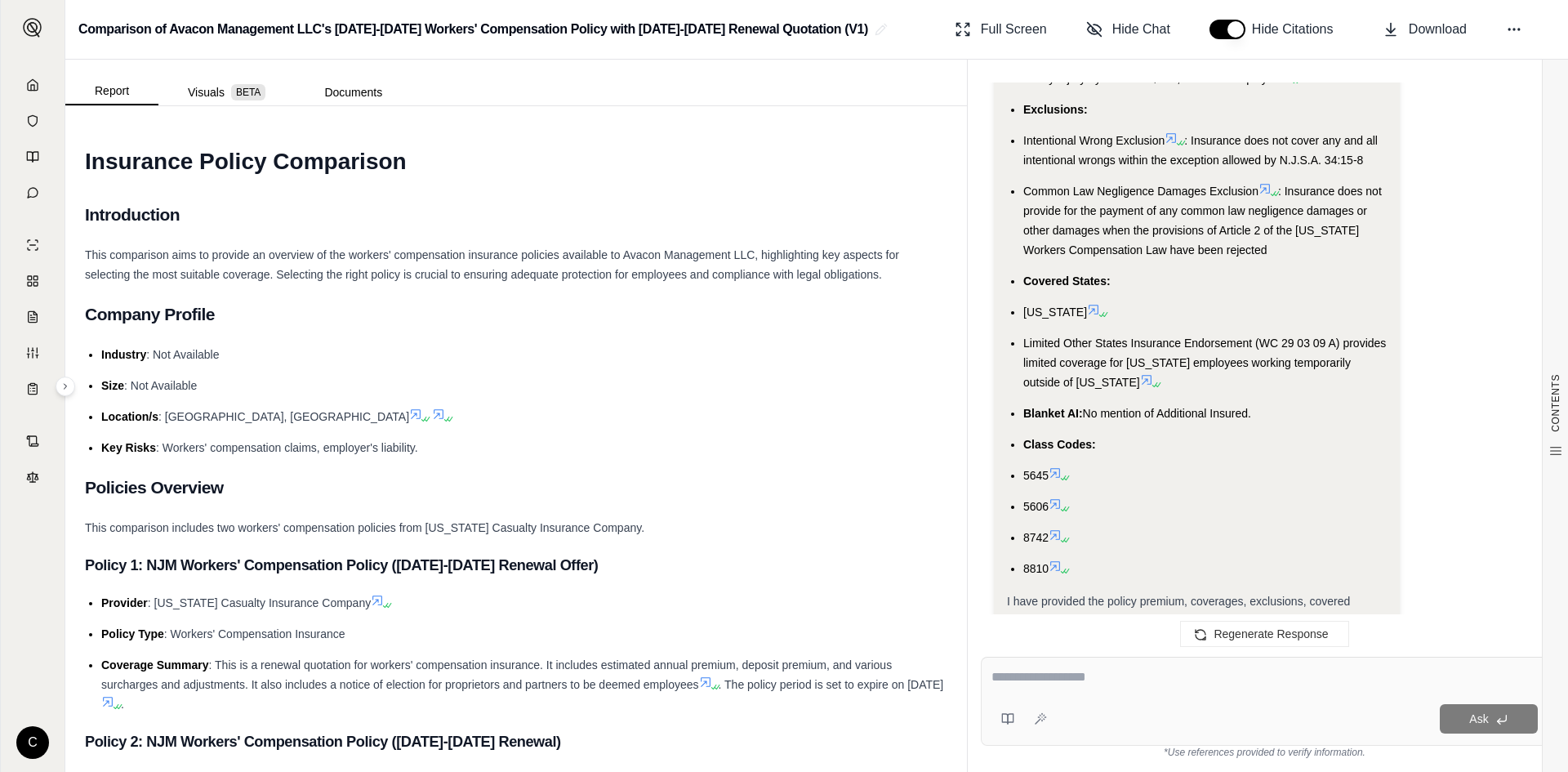
scroll to position [3617, 0]
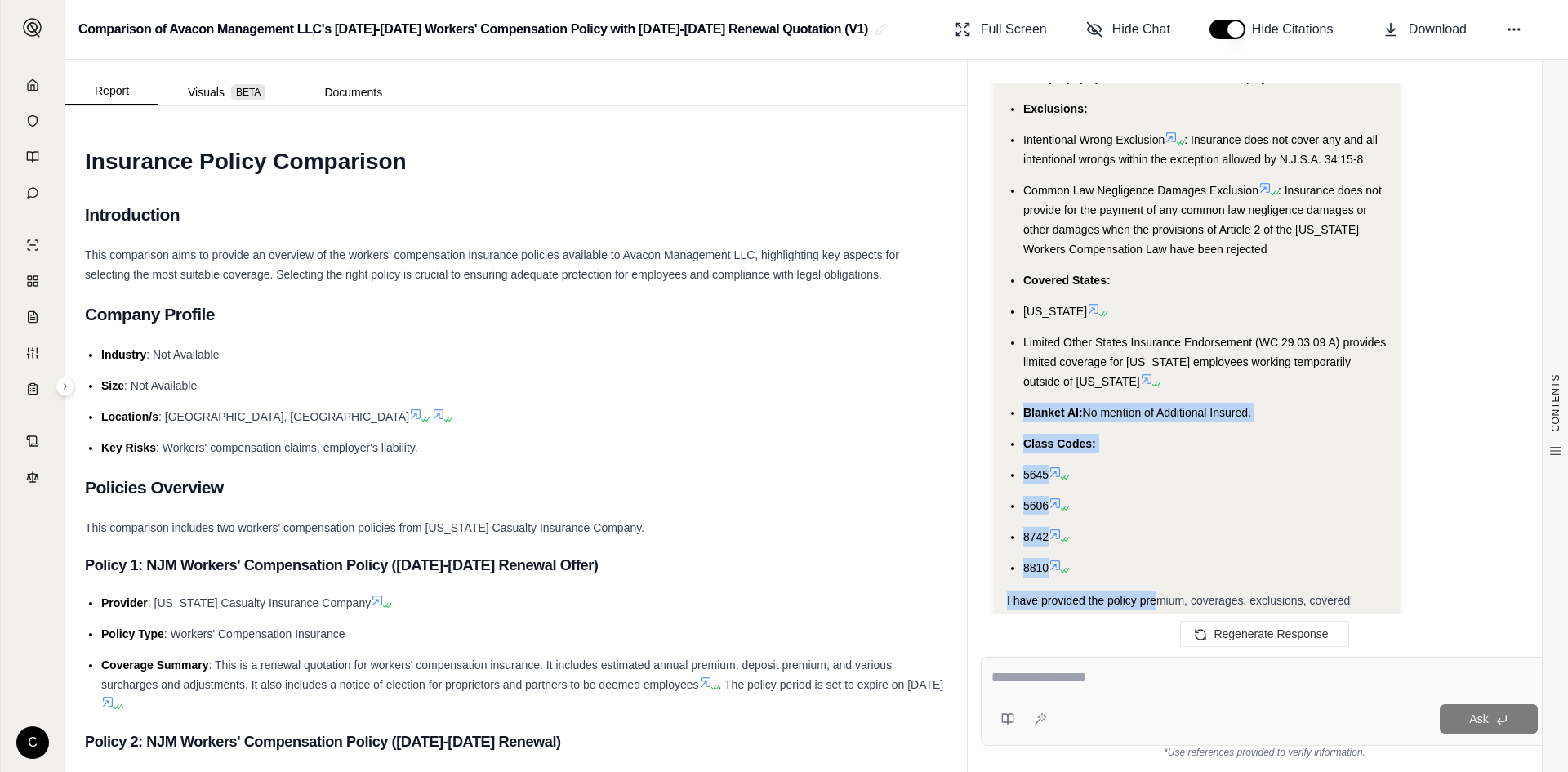
drag, startPoint x: 1153, startPoint y: 559, endPoint x: 1028, endPoint y: 378, distance: 220.0
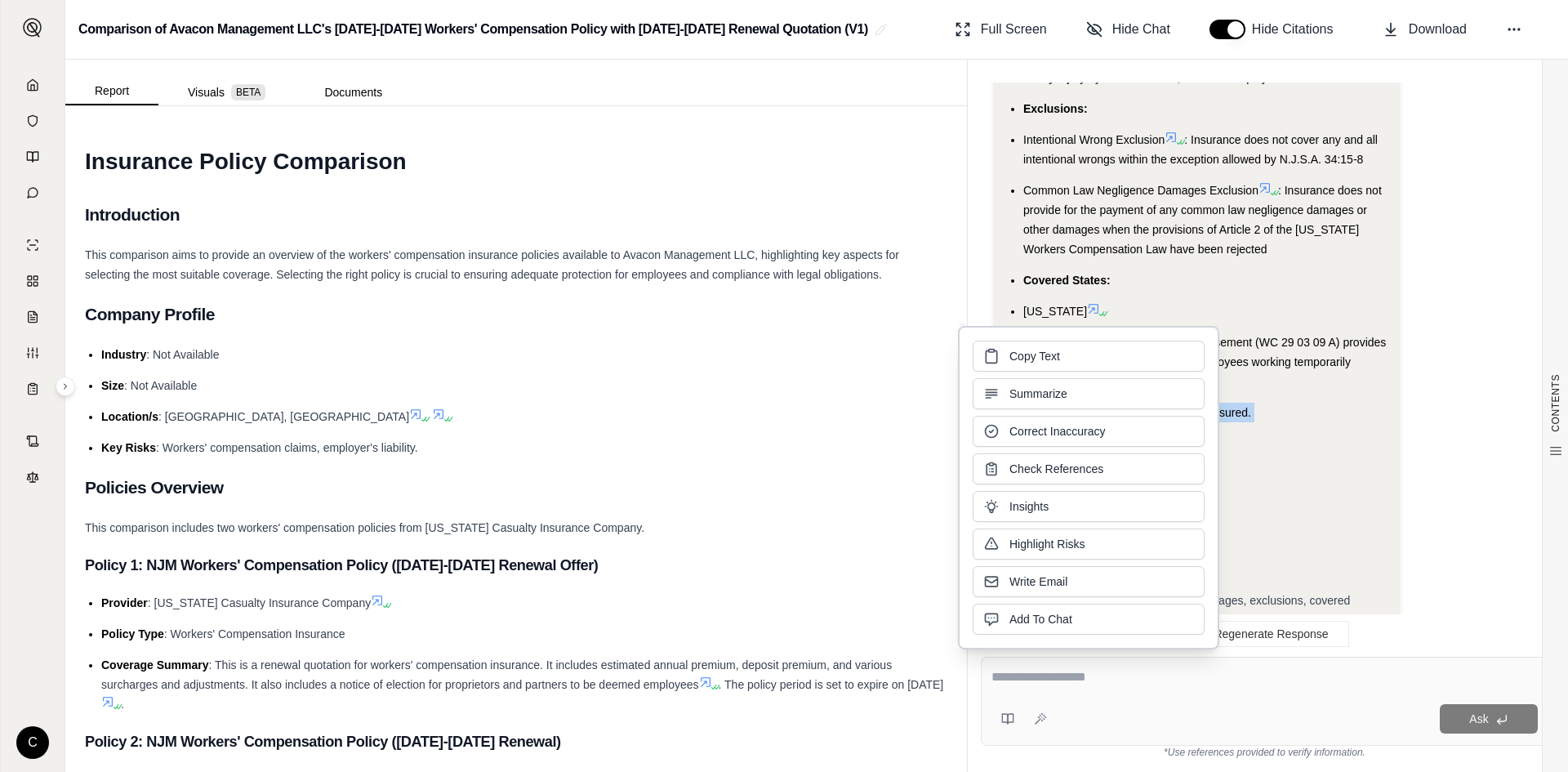
click at [1342, 496] on li "5606" at bounding box center [1205, 505] width 363 height 20
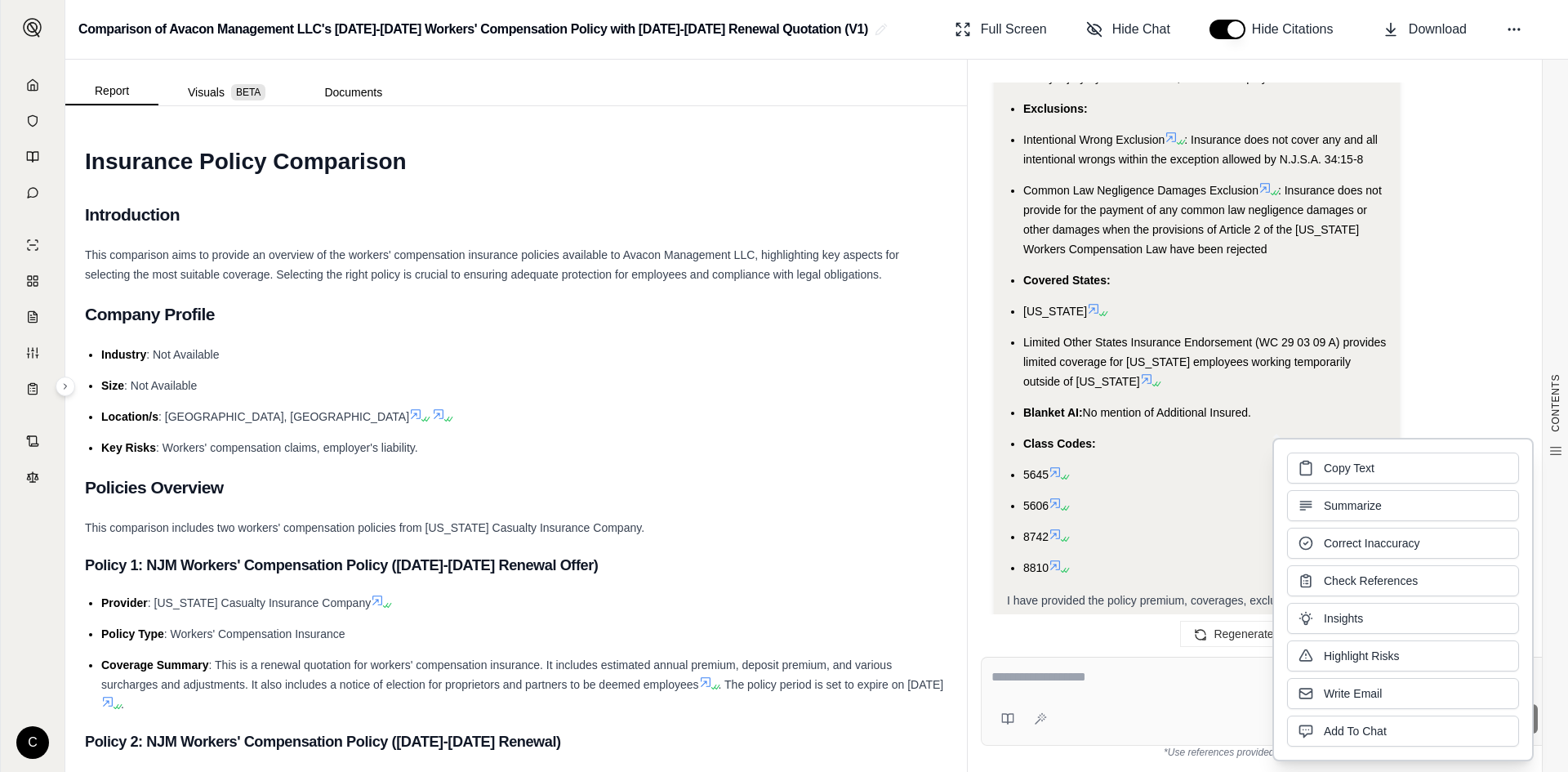
click at [1225, 465] on li "5645" at bounding box center [1205, 475] width 363 height 20
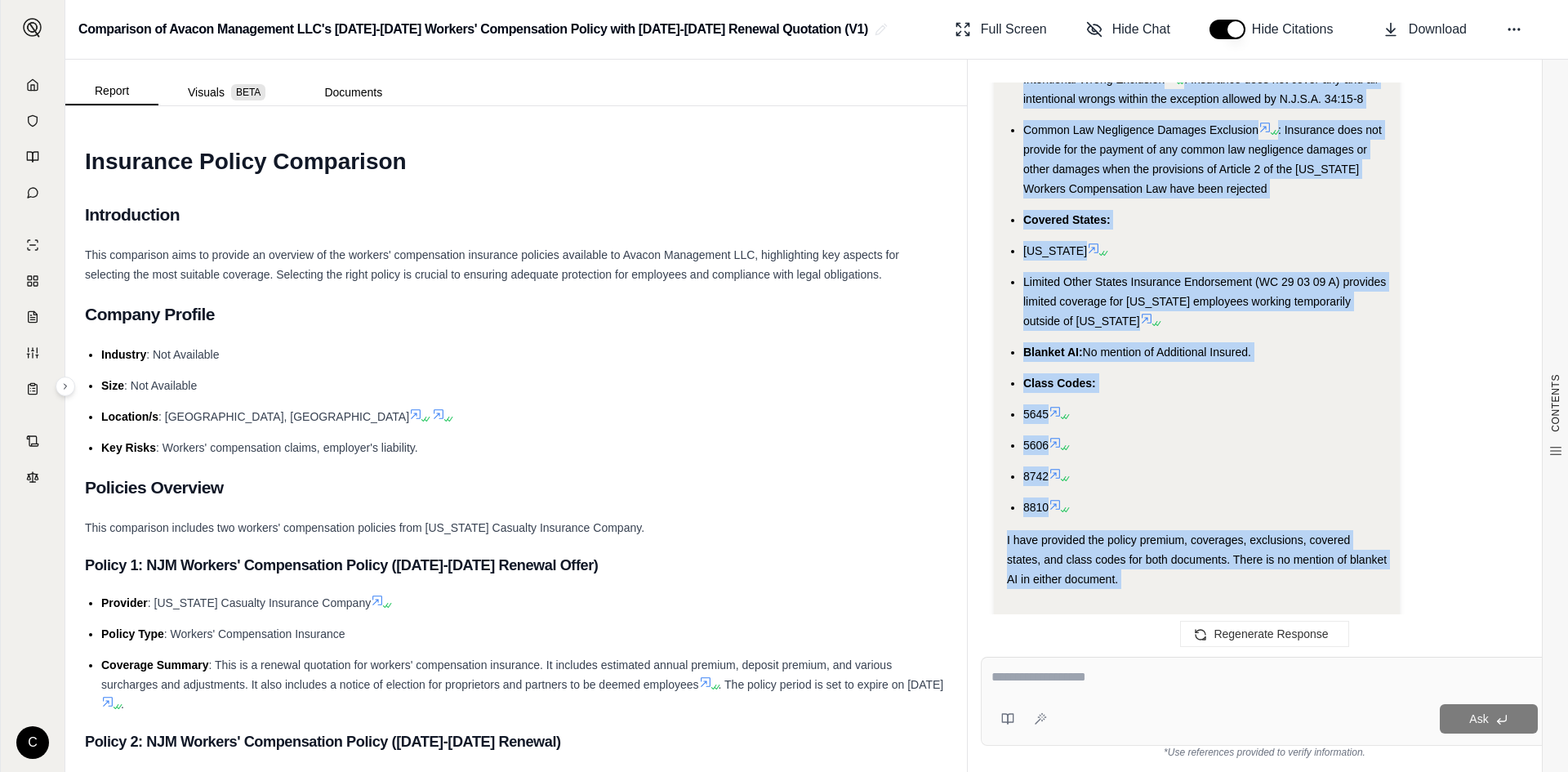
scroll to position [3714, 0]
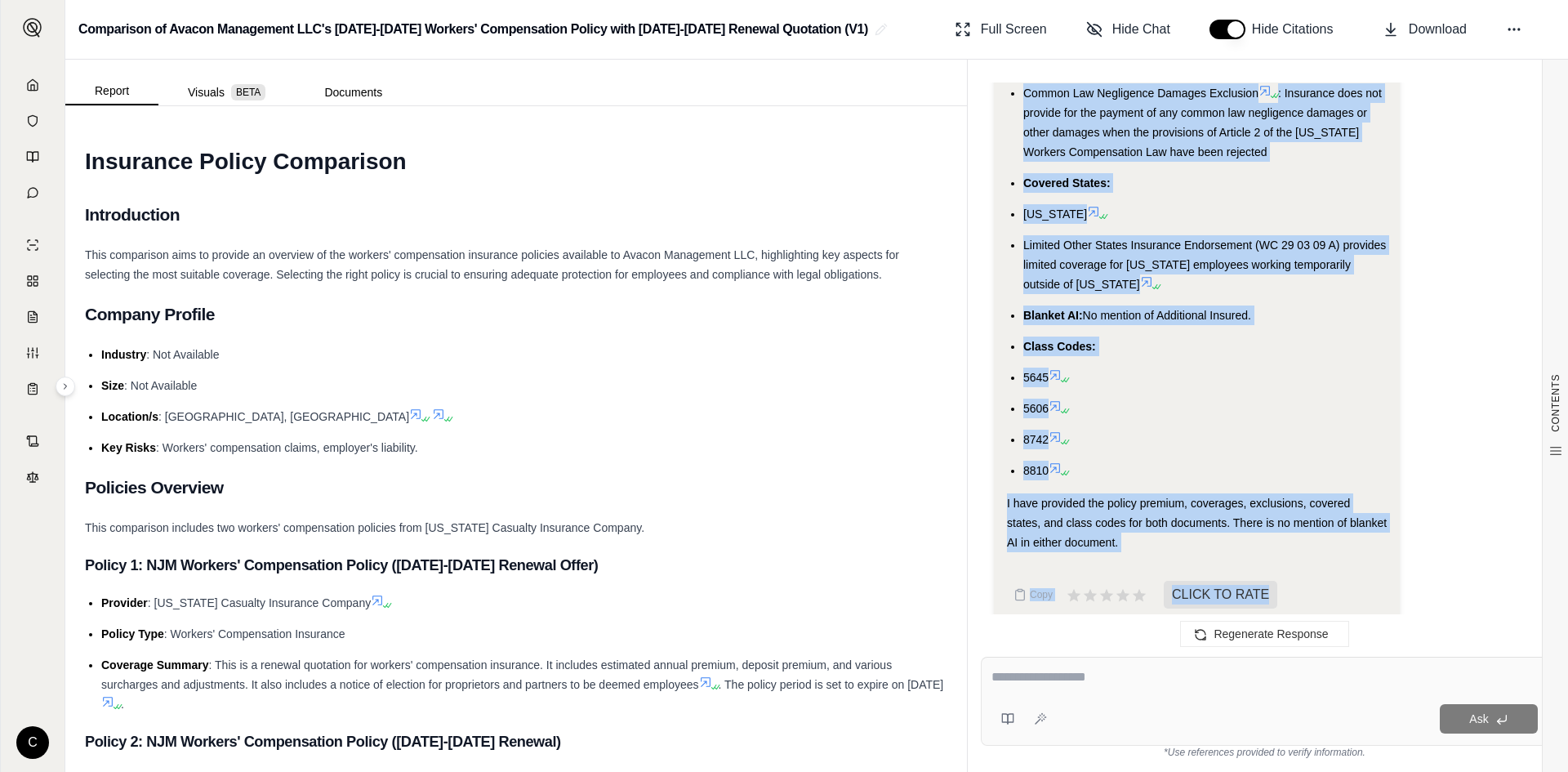
drag, startPoint x: 1002, startPoint y: 255, endPoint x: 1123, endPoint y: 445, distance: 225.3
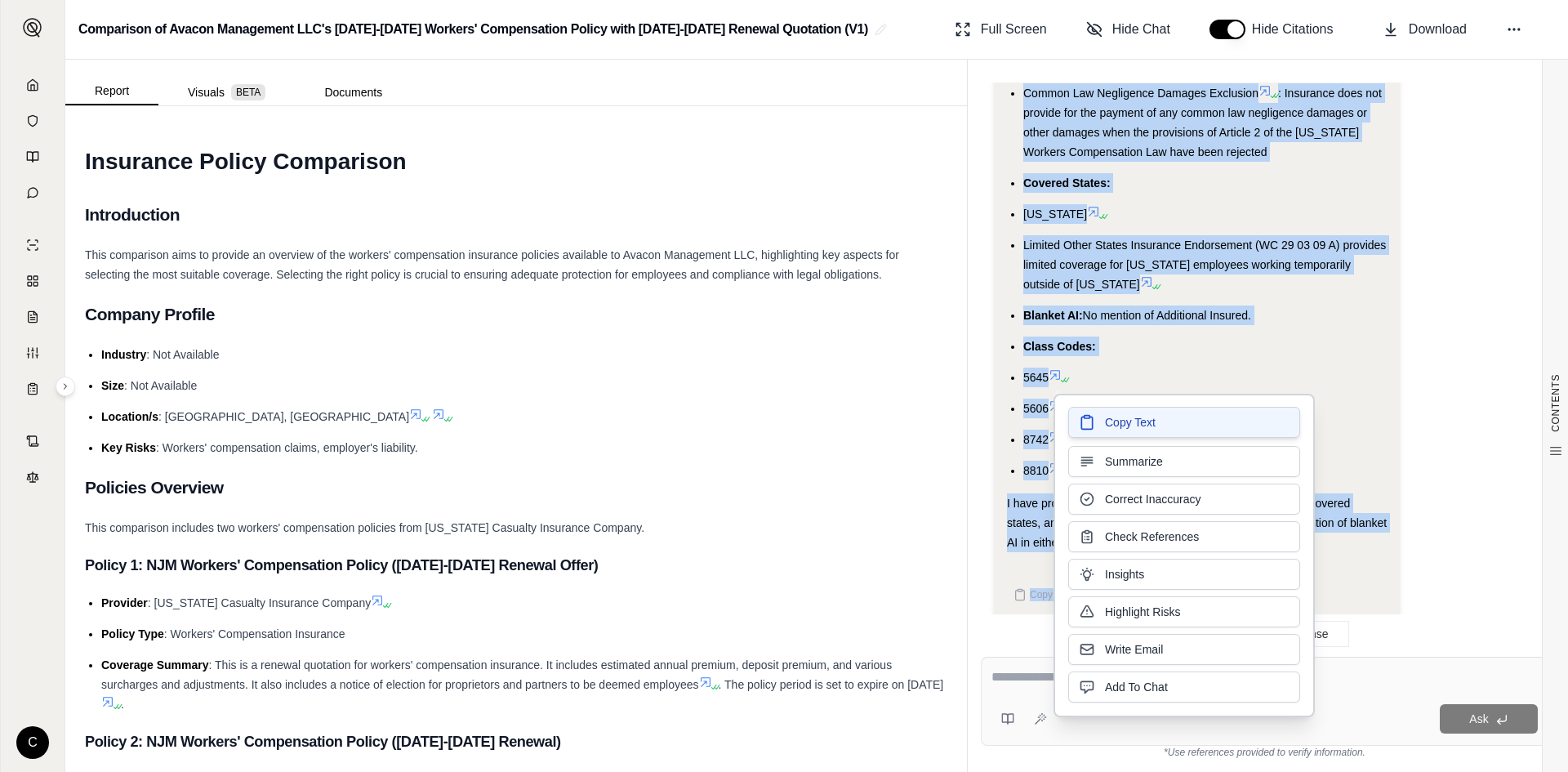
click at [1142, 423] on span "Copy Text" at bounding box center [1130, 422] width 51 height 16
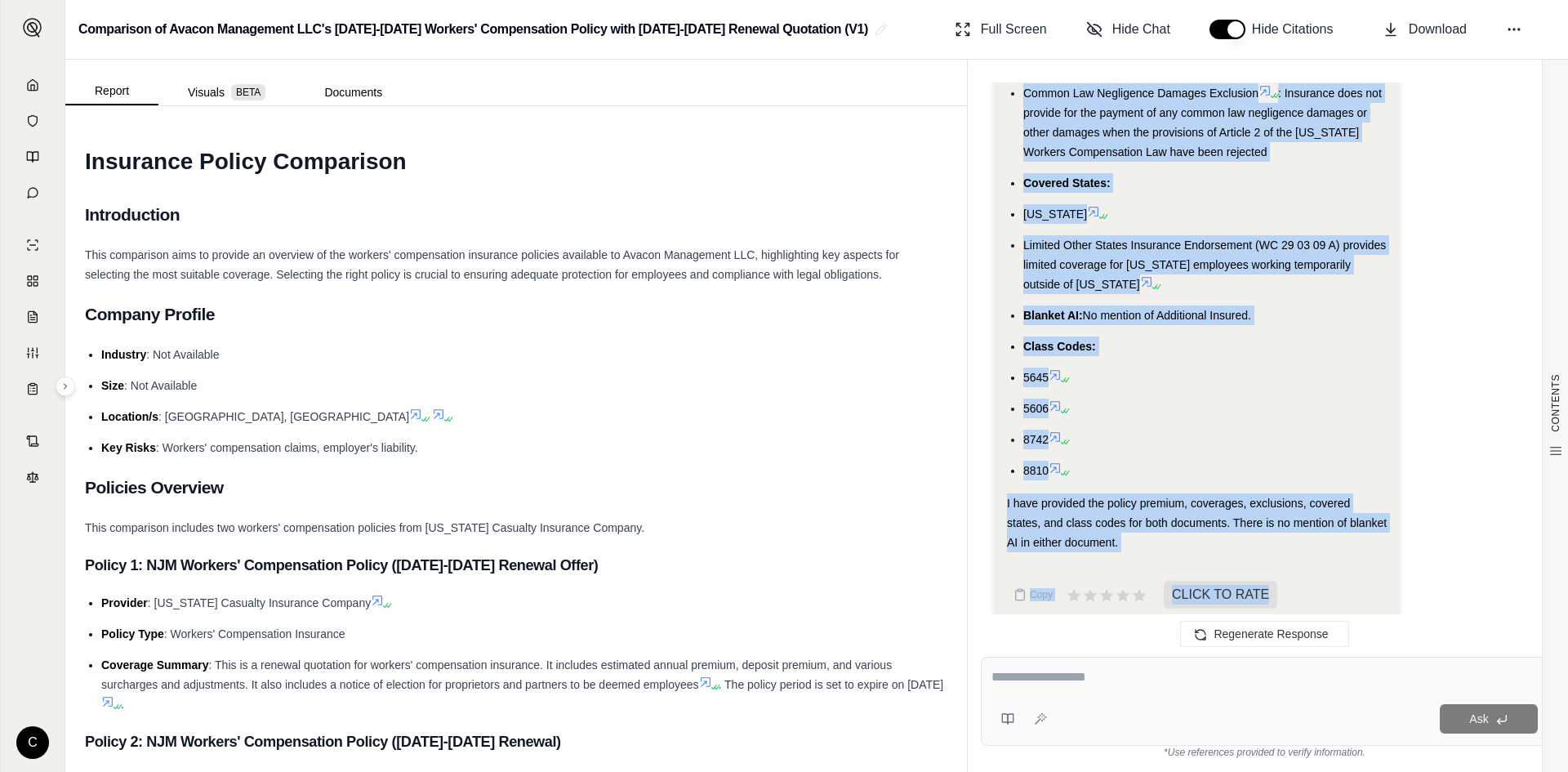
click at [1106, 673] on textarea at bounding box center [1264, 677] width 547 height 20
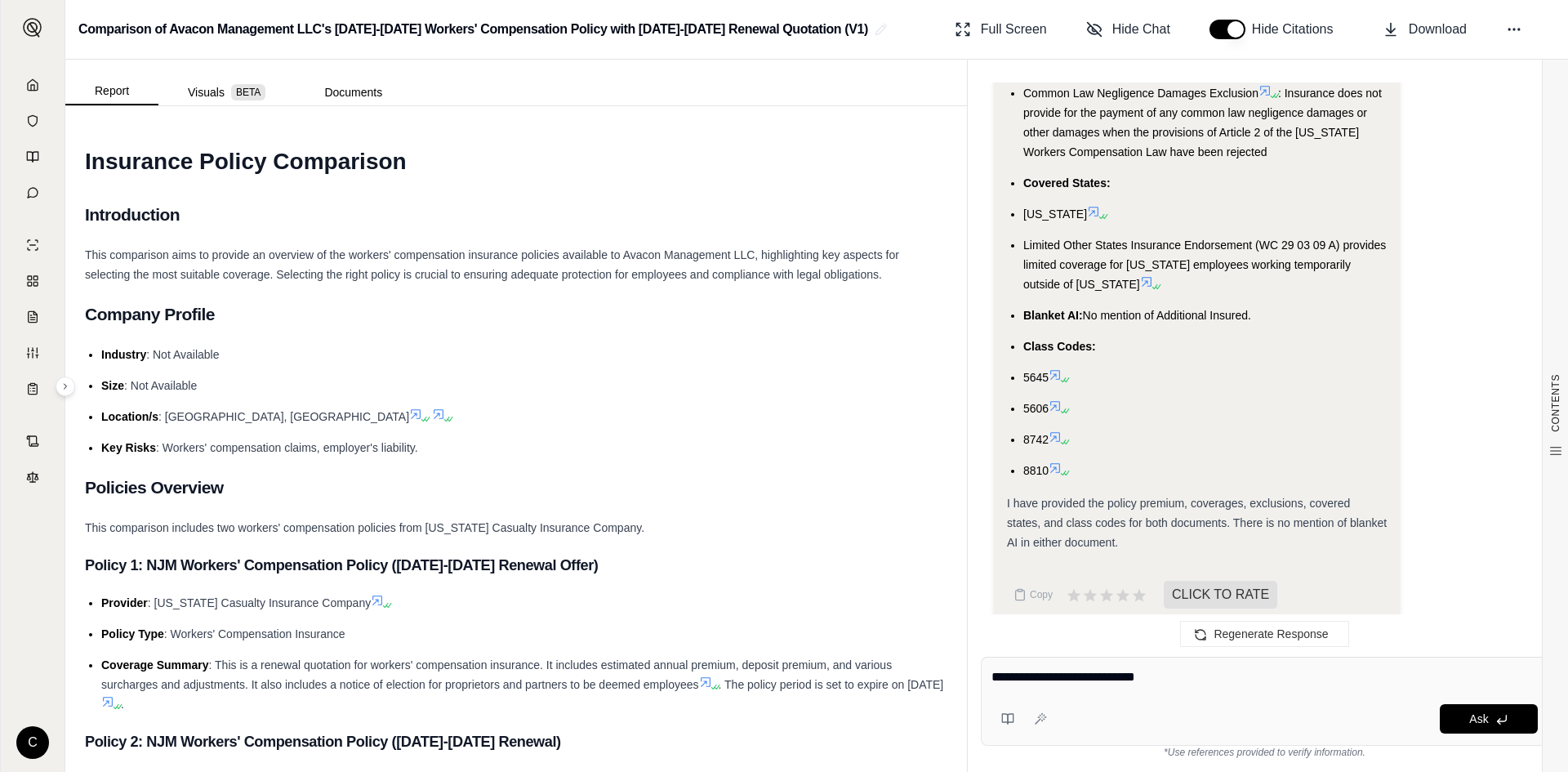
type textarea "**********"
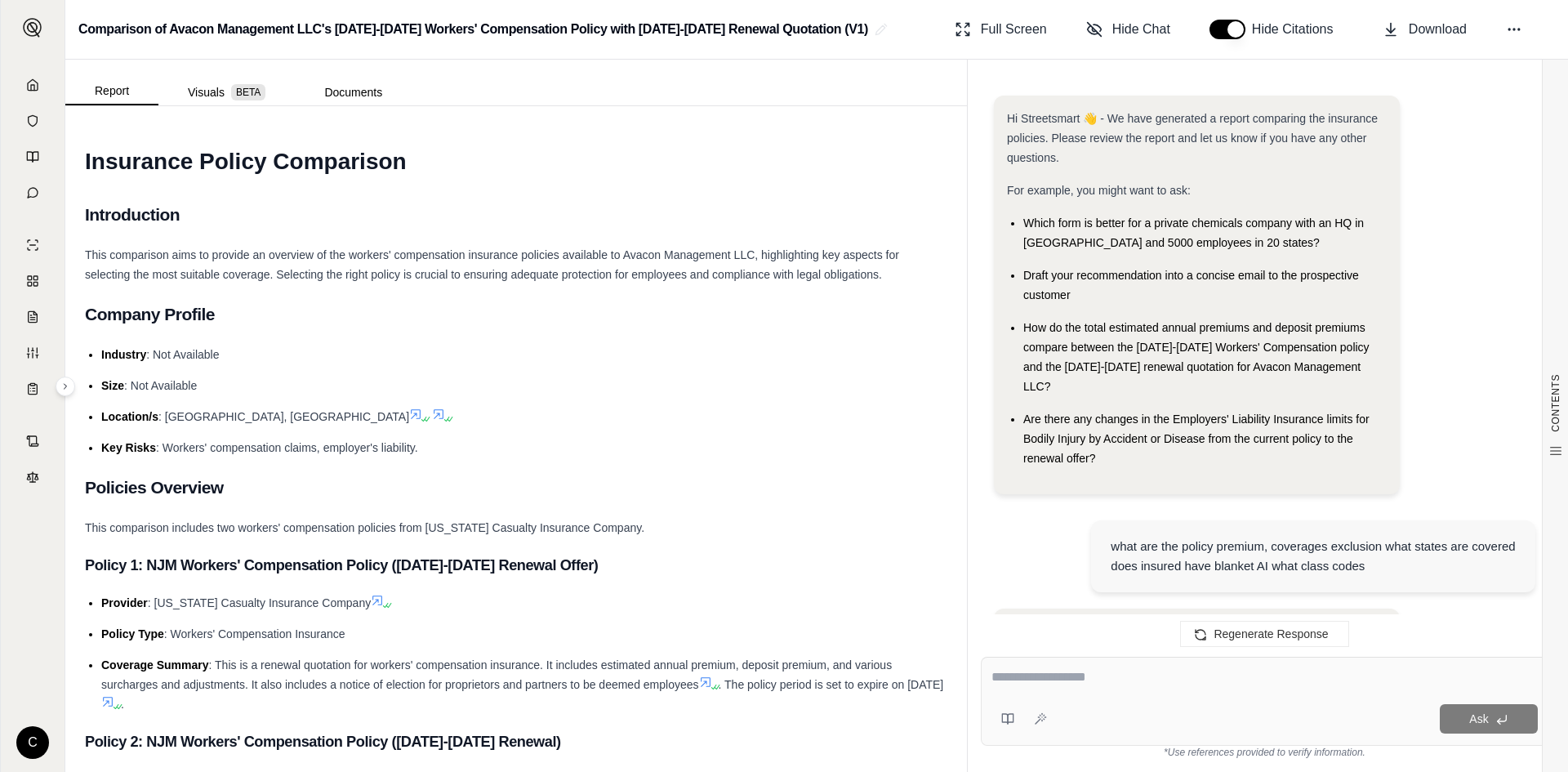
scroll to position [7107, 0]
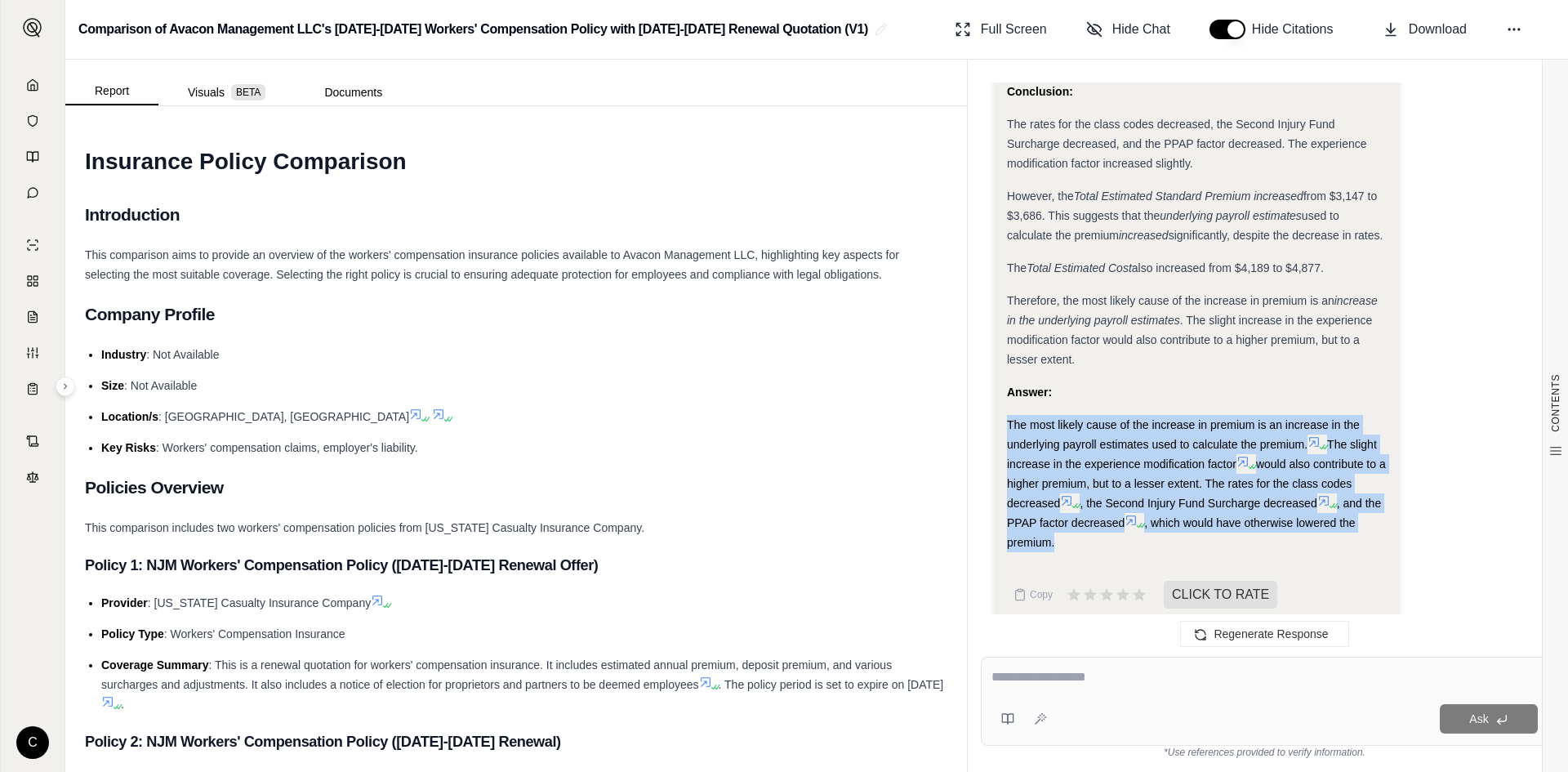
drag, startPoint x: 1011, startPoint y: 406, endPoint x: 1316, endPoint y: 530, distance: 329.2
click at [1316, 530] on div "The most likely cause of the increase in premium is an increase in the underlyi…" at bounding box center [1197, 483] width 380 height 137
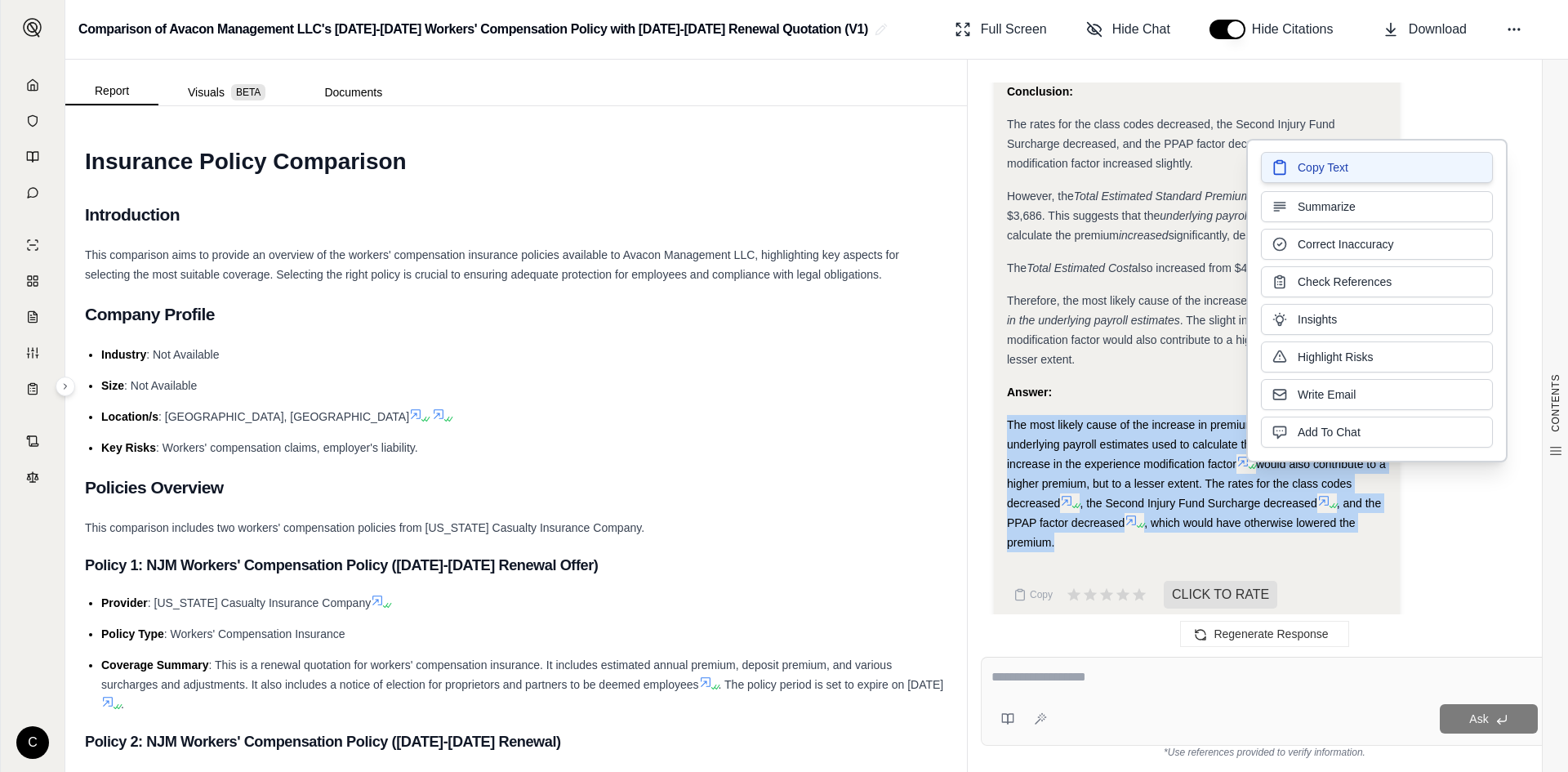
click at [1307, 165] on span "Copy Text" at bounding box center [1323, 167] width 51 height 16
